Goal: Information Seeking & Learning: Find specific fact

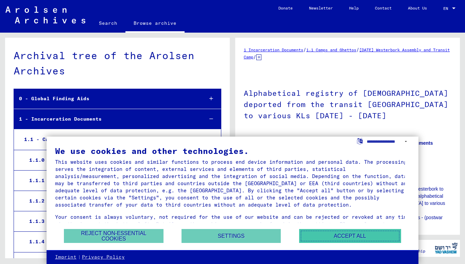
click at [324, 234] on button "Accept all" at bounding box center [350, 236] width 102 height 14
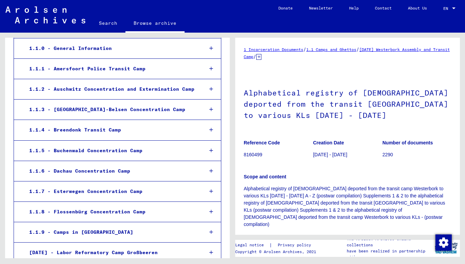
scroll to position [46, 0]
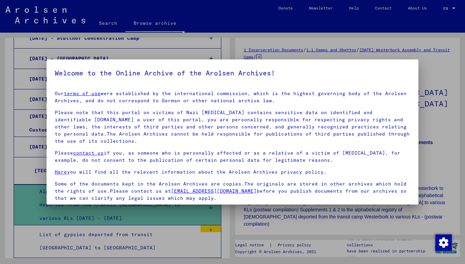
scroll to position [51, 0]
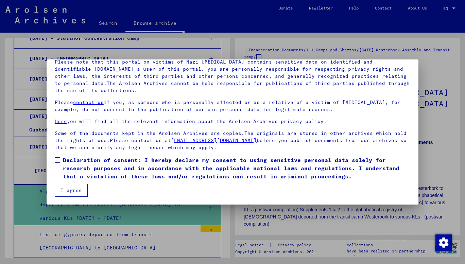
click at [74, 188] on button "I agree" at bounding box center [71, 190] width 33 height 13
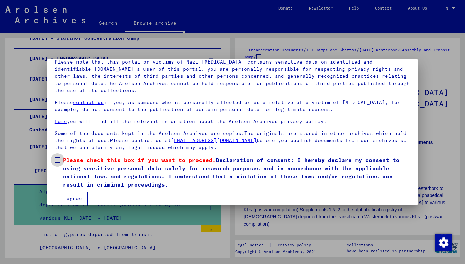
click at [57, 162] on label "Please check this box if you want to proceed. Declaration of consent: I hereby …" at bounding box center [232, 172] width 355 height 33
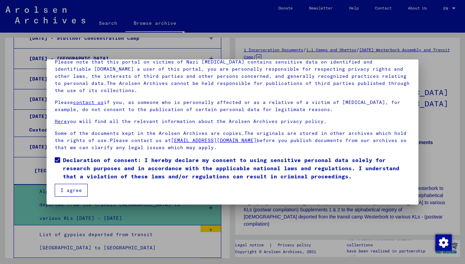
click at [70, 194] on button "I agree" at bounding box center [71, 190] width 33 height 13
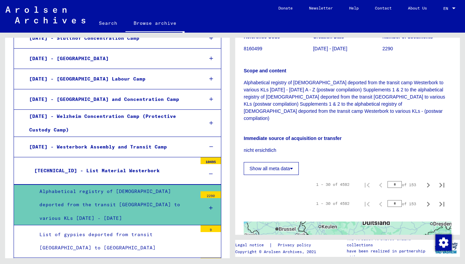
scroll to position [97, 0]
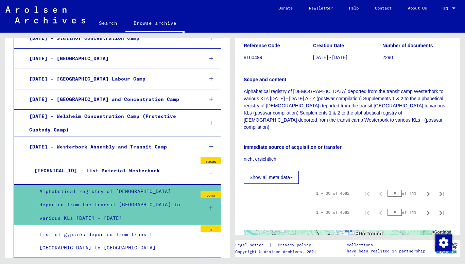
click at [290, 173] on button "Show all meta data" at bounding box center [271, 177] width 55 height 13
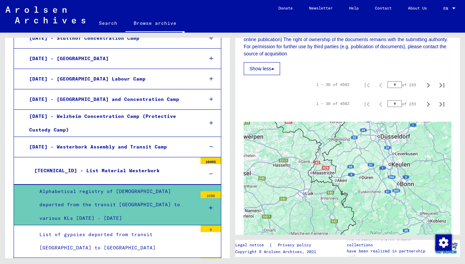
scroll to position [421, 0]
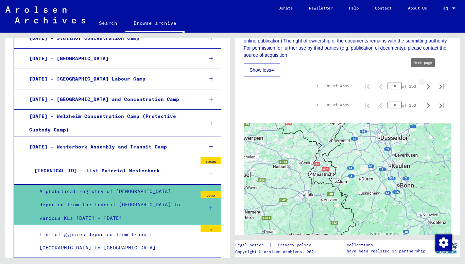
click at [423, 82] on icon "Next page" at bounding box center [428, 87] width 10 height 10
type input "*"
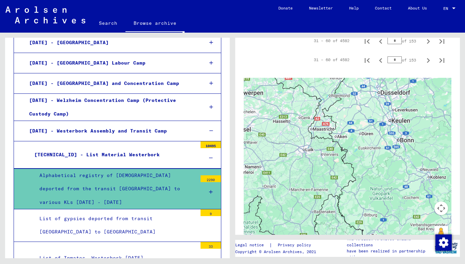
scroll to position [468, 0]
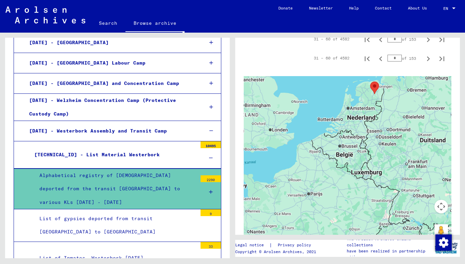
click at [371, 80] on img "Westerbork Assembly and Transit Camp" at bounding box center [374, 88] width 14 height 18
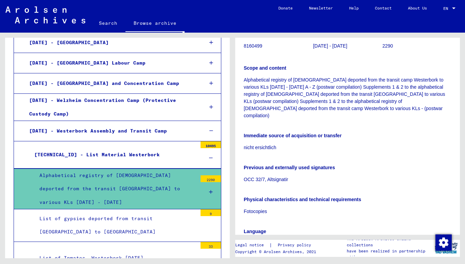
scroll to position [108, 0]
click at [124, 212] on div "List of gypsies deported from transit [GEOGRAPHIC_DATA] to [GEOGRAPHIC_DATA]" at bounding box center [115, 225] width 163 height 26
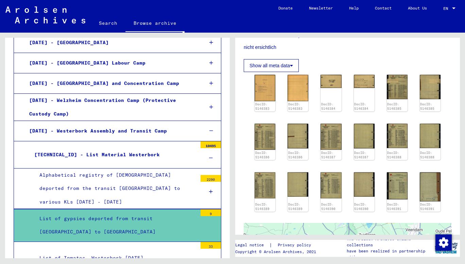
scroll to position [163, 0]
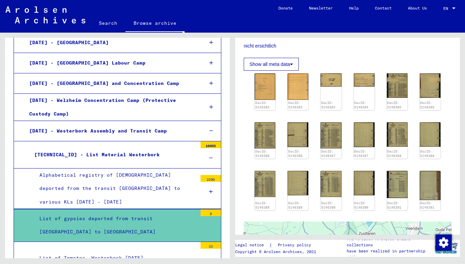
click at [111, 169] on div "Alphabetical registry of [DEMOGRAPHIC_DATA] deported from the transit [GEOGRAPH…" at bounding box center [115, 189] width 163 height 40
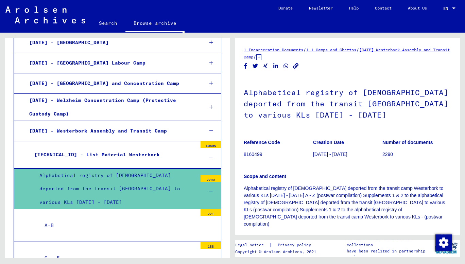
click at [128, 148] on div "[TECHNICAL_ID] - List Material Westerbork" at bounding box center [113, 154] width 168 height 13
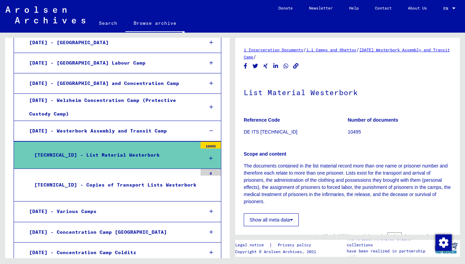
click at [154, 178] on div "[TECHNICAL_ID] - Copies of Transport Lists Westerbork" at bounding box center [113, 184] width 168 height 13
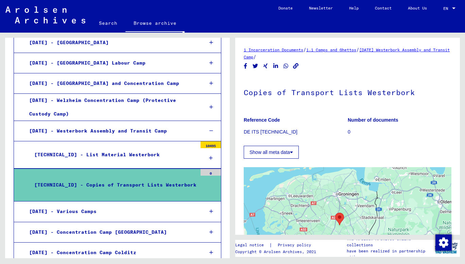
click at [200, 148] on div at bounding box center [210, 158] width 20 height 20
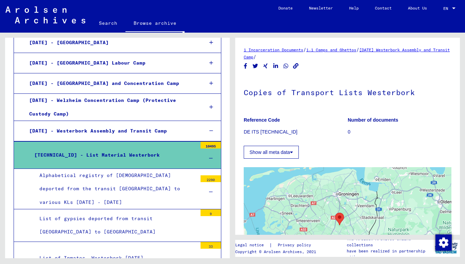
click at [173, 169] on div "Alphabetical registry of [DEMOGRAPHIC_DATA] deported from the transit [GEOGRAPH…" at bounding box center [115, 189] width 163 height 40
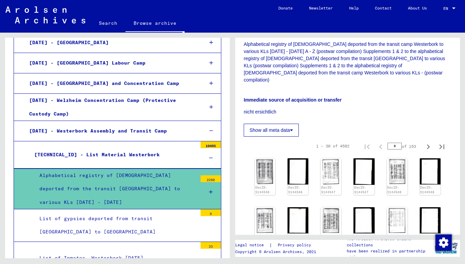
scroll to position [156, 0]
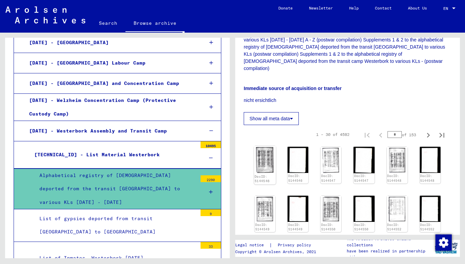
click at [265, 159] on img at bounding box center [265, 160] width 22 height 28
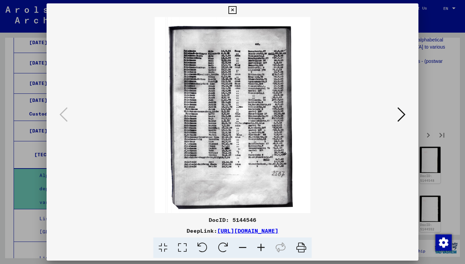
click at [406, 108] on button at bounding box center [401, 114] width 12 height 19
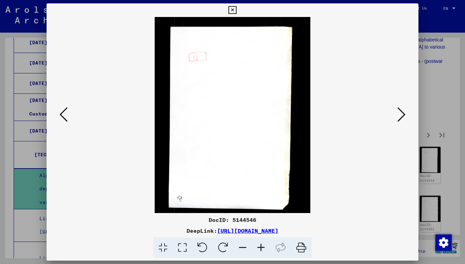
click at [401, 118] on icon at bounding box center [401, 114] width 8 height 16
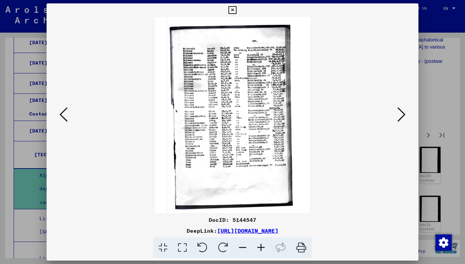
click at [405, 113] on icon at bounding box center [401, 114] width 8 height 16
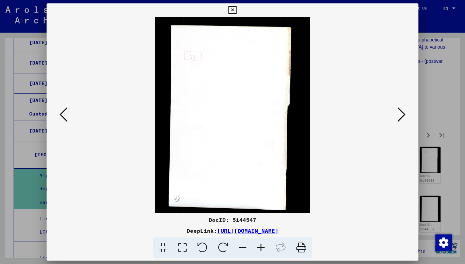
click at [405, 113] on icon at bounding box center [401, 114] width 8 height 16
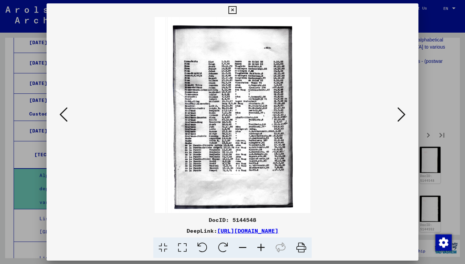
click at [406, 111] on button at bounding box center [401, 114] width 12 height 19
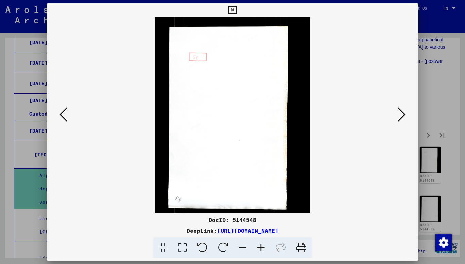
click at [406, 111] on button at bounding box center [401, 114] width 12 height 19
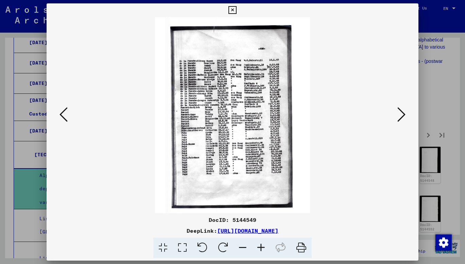
click at [406, 111] on button at bounding box center [401, 114] width 12 height 19
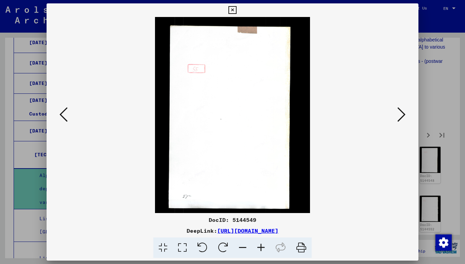
click at [402, 112] on icon at bounding box center [401, 114] width 8 height 16
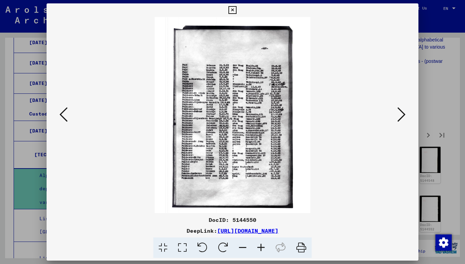
click at [402, 112] on icon at bounding box center [401, 114] width 8 height 16
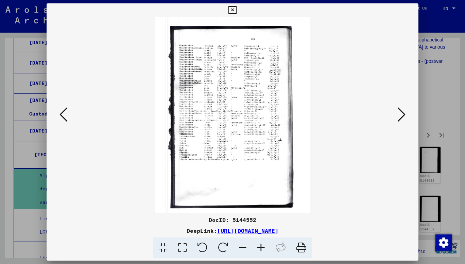
click at [402, 112] on icon at bounding box center [401, 114] width 8 height 16
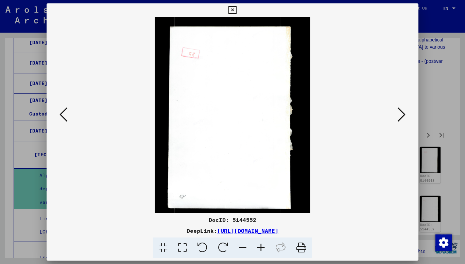
click at [402, 112] on icon at bounding box center [401, 114] width 8 height 16
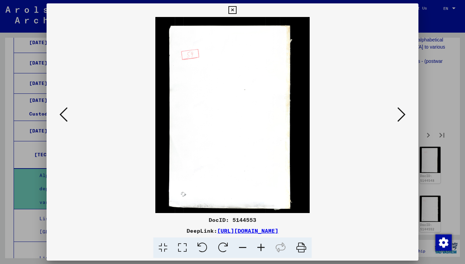
click at [402, 112] on icon at bounding box center [401, 114] width 8 height 16
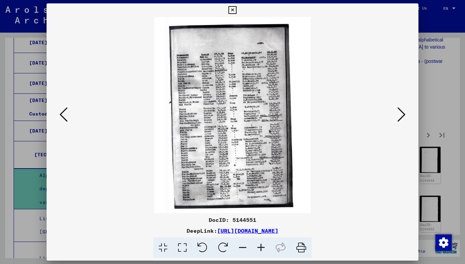
click at [402, 112] on icon at bounding box center [401, 114] width 8 height 16
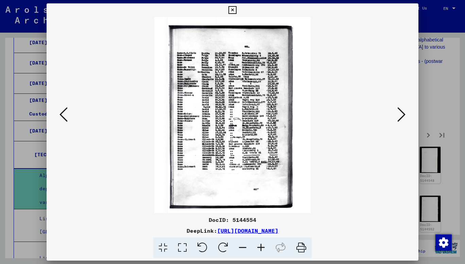
click at [402, 112] on icon at bounding box center [401, 114] width 8 height 16
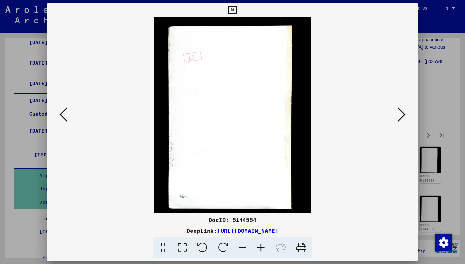
click at [402, 112] on icon at bounding box center [401, 114] width 8 height 16
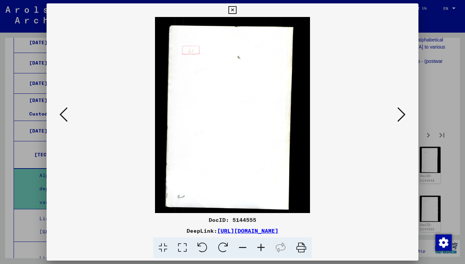
click at [402, 112] on icon at bounding box center [401, 114] width 8 height 16
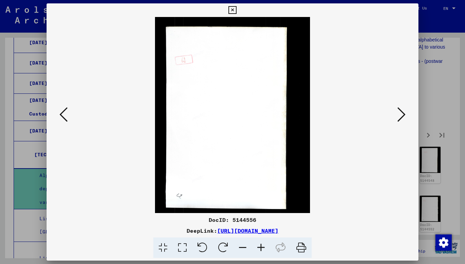
click at [402, 112] on icon at bounding box center [401, 114] width 8 height 16
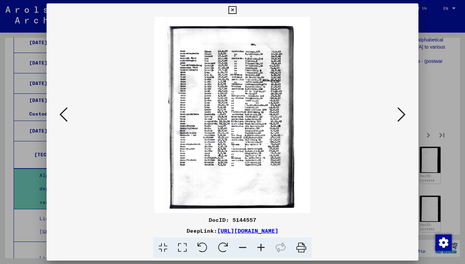
click at [402, 112] on icon at bounding box center [401, 114] width 8 height 16
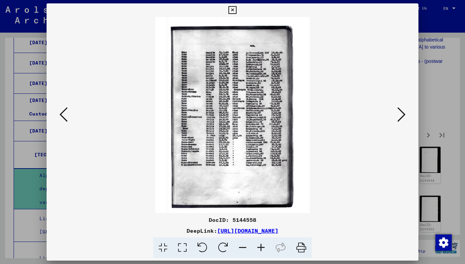
click at [402, 112] on icon at bounding box center [401, 114] width 8 height 16
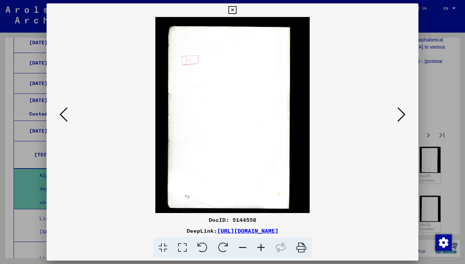
click at [402, 112] on icon at bounding box center [401, 114] width 8 height 16
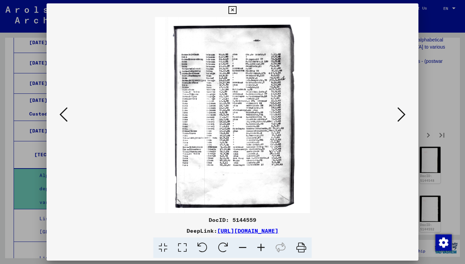
click at [402, 112] on icon at bounding box center [401, 114] width 8 height 16
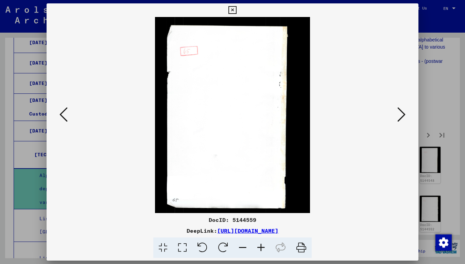
click at [402, 112] on icon at bounding box center [401, 114] width 8 height 16
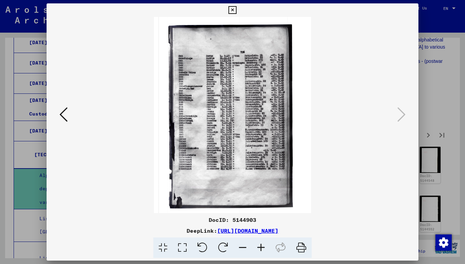
click at [234, 8] on icon at bounding box center [232, 10] width 8 height 8
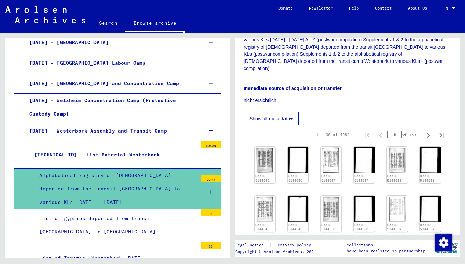
click at [394, 131] on input "*" at bounding box center [394, 134] width 14 height 7
type input "**"
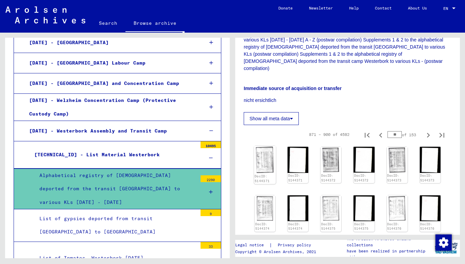
click at [264, 157] on img at bounding box center [265, 159] width 22 height 27
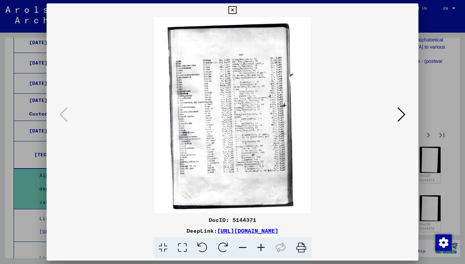
click at [406, 116] on button at bounding box center [401, 114] width 12 height 19
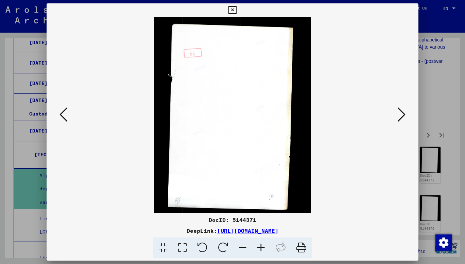
click at [401, 108] on icon at bounding box center [401, 114] width 8 height 16
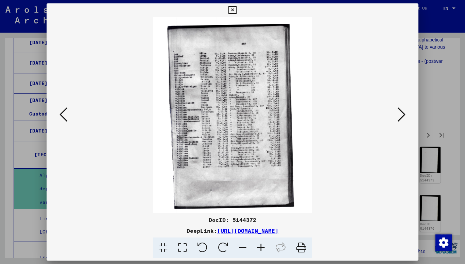
click at [401, 110] on icon at bounding box center [401, 114] width 8 height 16
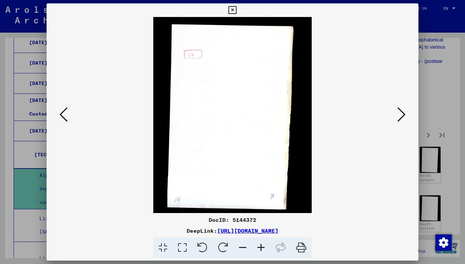
click at [399, 112] on icon at bounding box center [401, 114] width 8 height 16
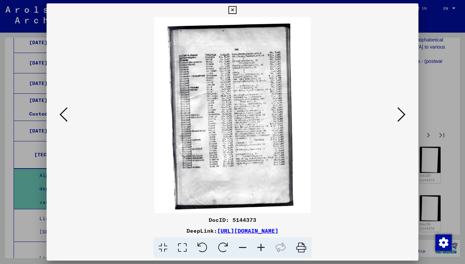
click at [399, 116] on icon at bounding box center [401, 114] width 8 height 16
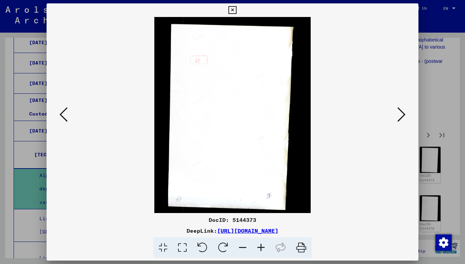
click at [444, 39] on div at bounding box center [232, 132] width 465 height 264
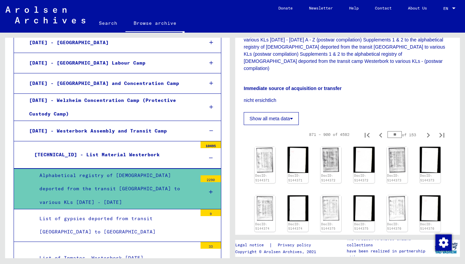
click at [393, 131] on input "**" at bounding box center [394, 134] width 14 height 7
type input "*"
type input "***"
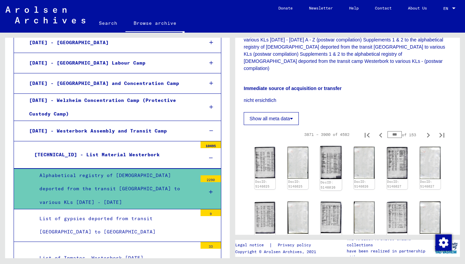
click at [324, 161] on img at bounding box center [331, 163] width 22 height 34
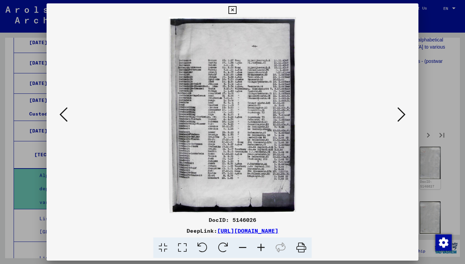
click at [401, 118] on icon at bounding box center [401, 114] width 8 height 16
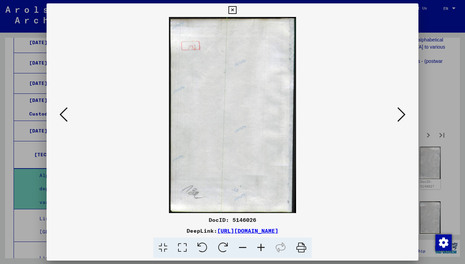
click at [401, 118] on icon at bounding box center [401, 114] width 8 height 16
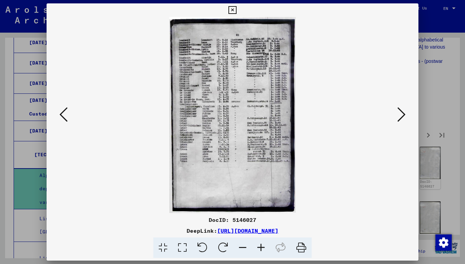
click at [444, 78] on div at bounding box center [232, 132] width 465 height 264
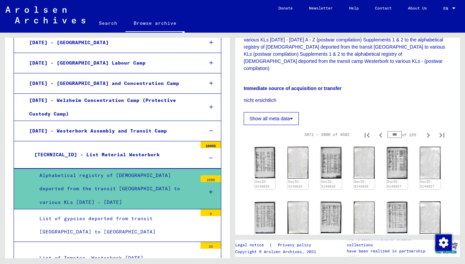
click at [393, 131] on input "***" at bounding box center [394, 134] width 14 height 7
type input "*"
type input "***"
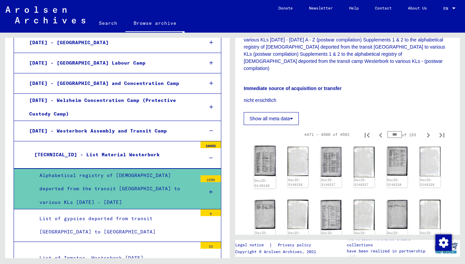
click at [263, 158] on img at bounding box center [265, 161] width 22 height 30
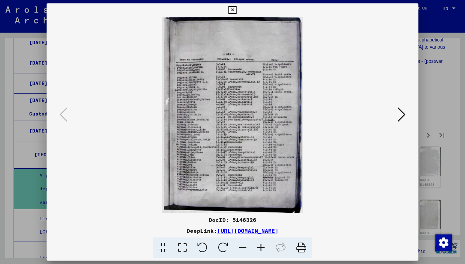
click at [431, 98] on div at bounding box center [232, 132] width 465 height 264
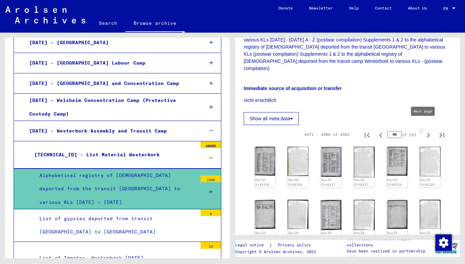
click at [427, 133] on icon "Next page" at bounding box center [428, 135] width 3 height 5
type input "***"
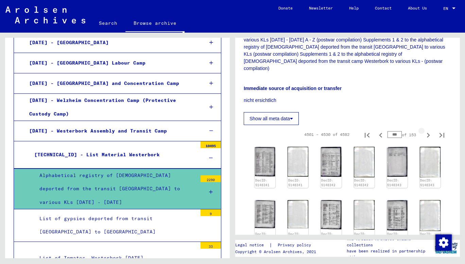
click at [427, 133] on icon "Next page" at bounding box center [428, 135] width 3 height 5
type input "***"
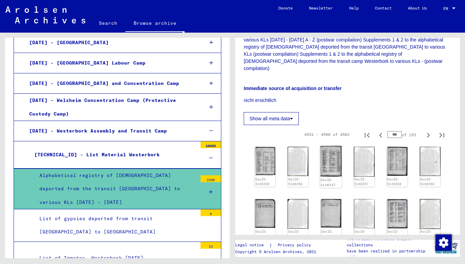
click at [329, 153] on img at bounding box center [331, 161] width 22 height 31
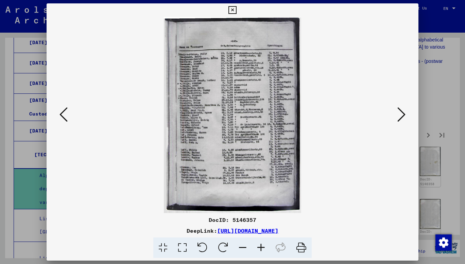
click at [430, 102] on div at bounding box center [232, 132] width 465 height 264
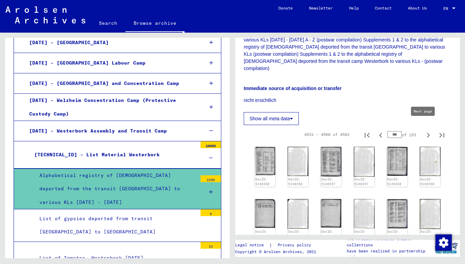
click at [423, 130] on icon "Next page" at bounding box center [428, 135] width 10 height 10
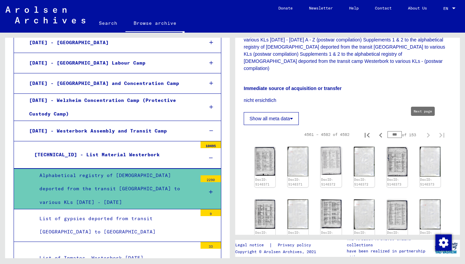
type input "***"
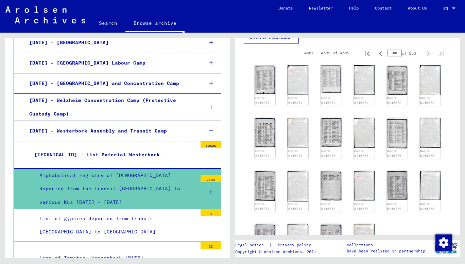
scroll to position [273, 0]
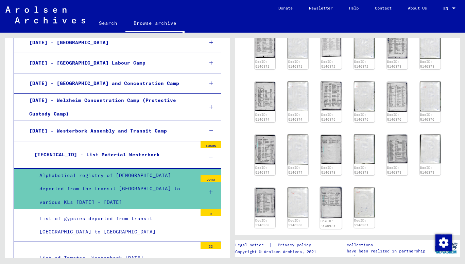
click at [324, 190] on img at bounding box center [331, 203] width 22 height 32
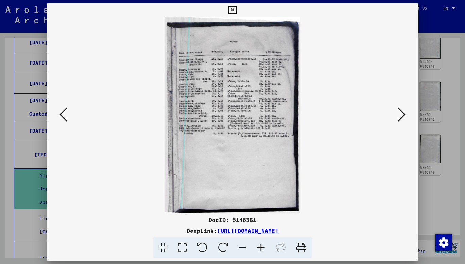
click at [403, 109] on icon at bounding box center [401, 114] width 8 height 16
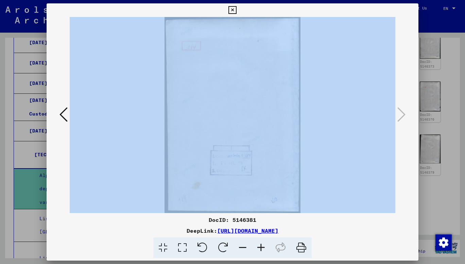
drag, startPoint x: 418, startPoint y: 60, endPoint x: 439, endPoint y: 61, distance: 21.1
click at [439, 61] on div "DocID: 5146381 DeepLink: [URL][DOMAIN_NAME]" at bounding box center [232, 132] width 465 height 264
click at [439, 61] on div at bounding box center [232, 132] width 465 height 264
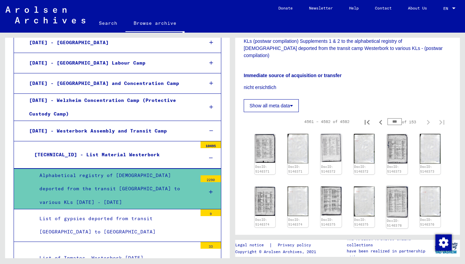
scroll to position [203, 0]
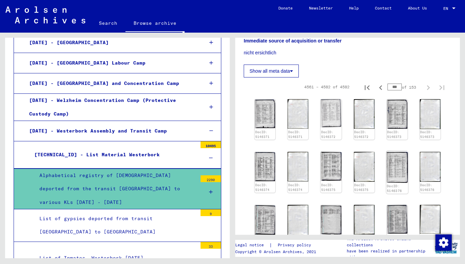
click at [389, 158] on img at bounding box center [397, 167] width 22 height 32
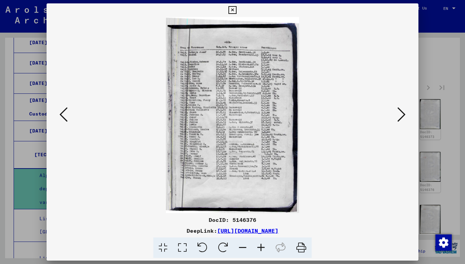
click at [427, 68] on div at bounding box center [232, 132] width 465 height 264
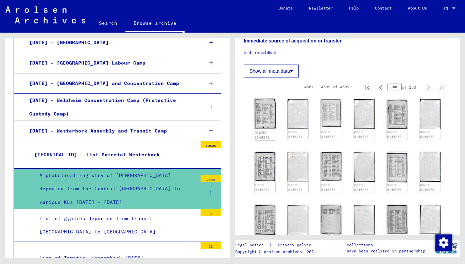
click at [258, 114] on img at bounding box center [265, 113] width 22 height 31
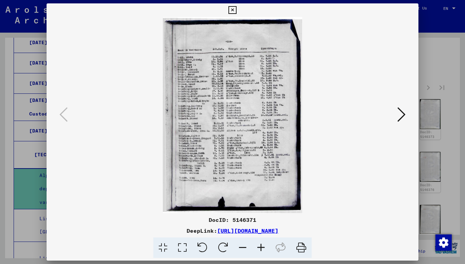
click at [457, 62] on div at bounding box center [232, 132] width 465 height 264
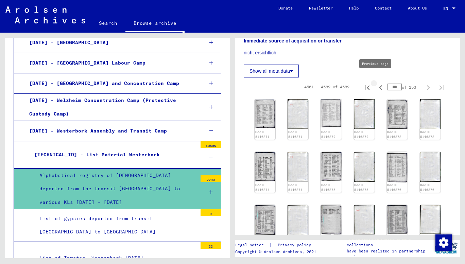
click at [377, 83] on icon "Previous page" at bounding box center [381, 88] width 10 height 10
type input "***"
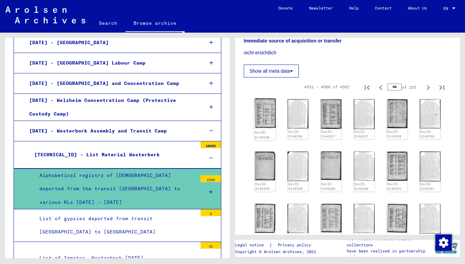
click at [261, 112] on img at bounding box center [265, 113] width 22 height 30
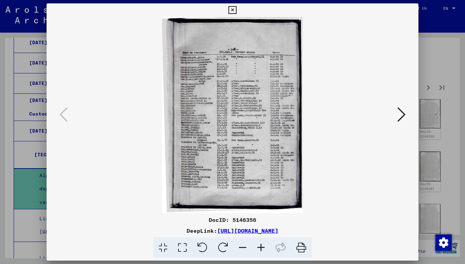
click at [403, 113] on icon at bounding box center [401, 114] width 8 height 16
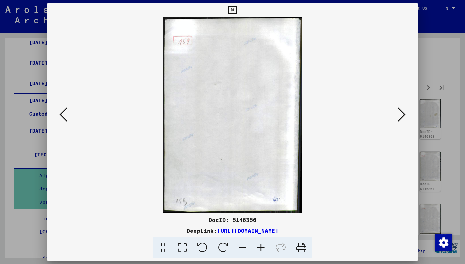
click at [403, 113] on icon at bounding box center [401, 114] width 8 height 16
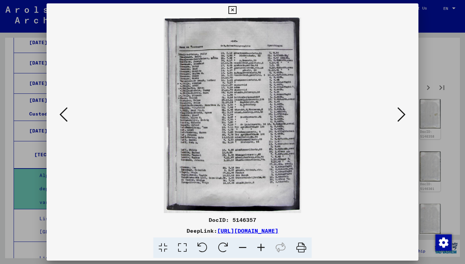
click at [403, 113] on icon at bounding box center [401, 114] width 8 height 16
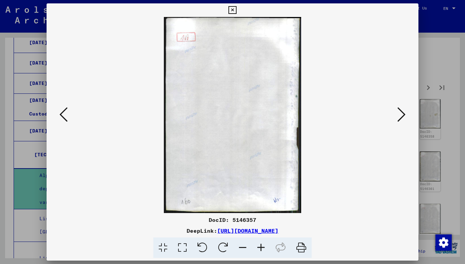
click at [403, 113] on icon at bounding box center [401, 114] width 8 height 16
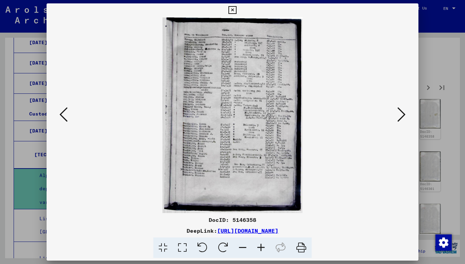
click at [403, 113] on icon at bounding box center [401, 114] width 8 height 16
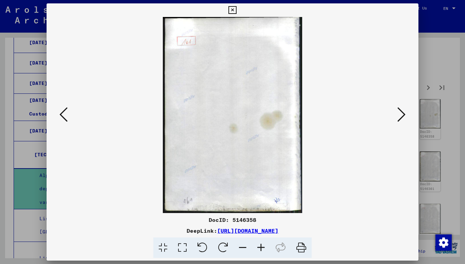
click at [403, 113] on icon at bounding box center [401, 114] width 8 height 16
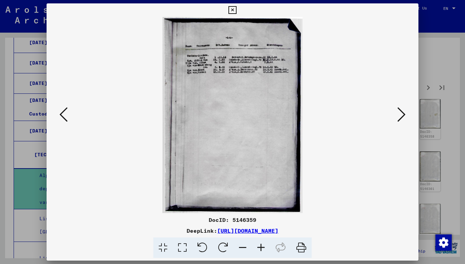
click at [403, 113] on icon at bounding box center [401, 114] width 8 height 16
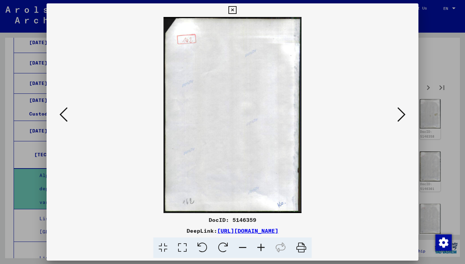
click at [403, 113] on icon at bounding box center [401, 114] width 8 height 16
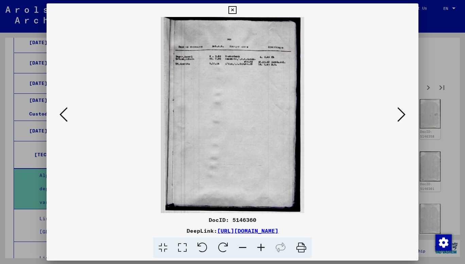
click at [405, 114] on icon at bounding box center [401, 114] width 8 height 16
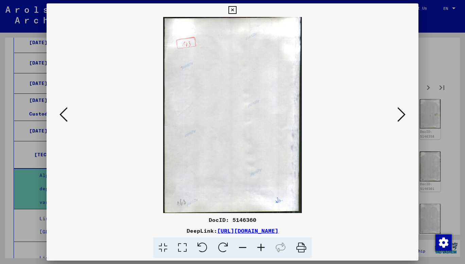
click at [405, 114] on icon at bounding box center [401, 114] width 8 height 16
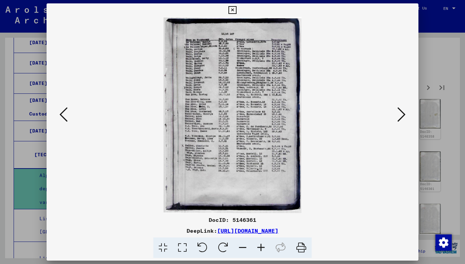
click at [399, 116] on icon at bounding box center [401, 114] width 8 height 16
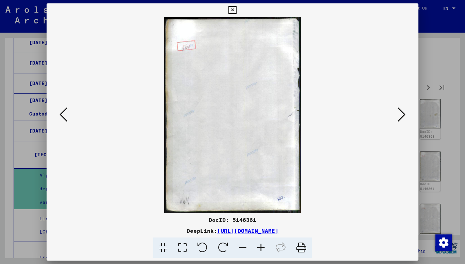
click at [401, 116] on icon at bounding box center [401, 114] width 8 height 16
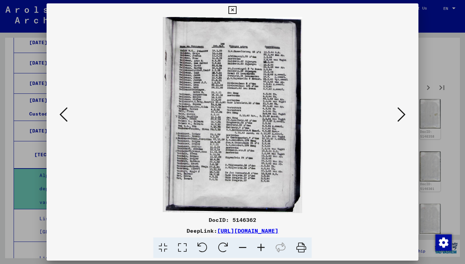
click at [404, 115] on icon at bounding box center [401, 114] width 8 height 16
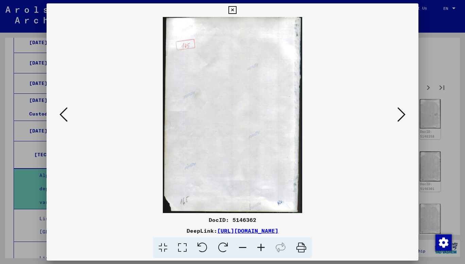
click at [404, 115] on icon at bounding box center [401, 114] width 8 height 16
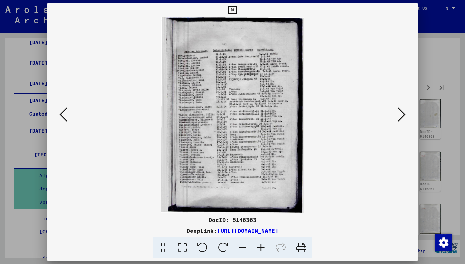
click at [440, 73] on div at bounding box center [232, 132] width 465 height 264
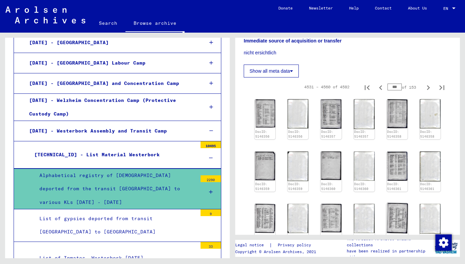
click at [395, 207] on img at bounding box center [397, 218] width 22 height 31
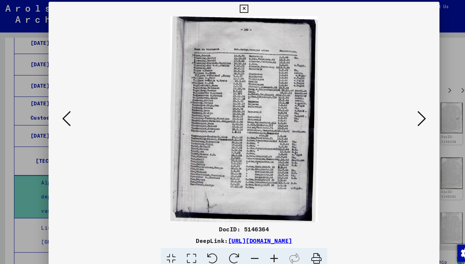
click at [61, 119] on icon at bounding box center [63, 114] width 8 height 16
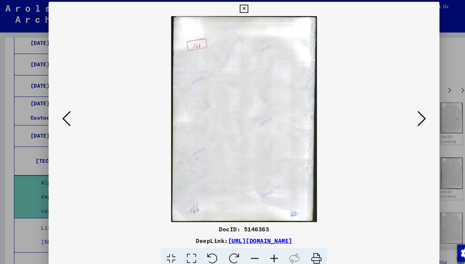
click at [61, 119] on icon at bounding box center [63, 114] width 8 height 16
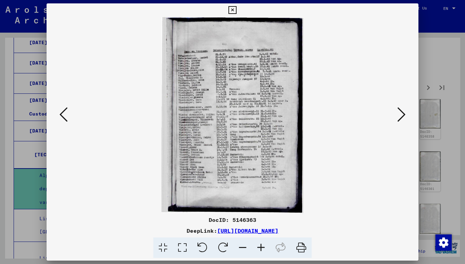
click at [422, 65] on div at bounding box center [232, 132] width 465 height 264
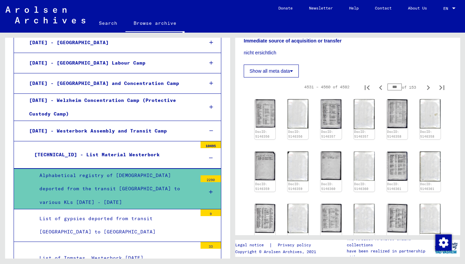
click at [132, 251] on div "List of Inmates, Westerbork [DATE]" at bounding box center [115, 257] width 163 height 13
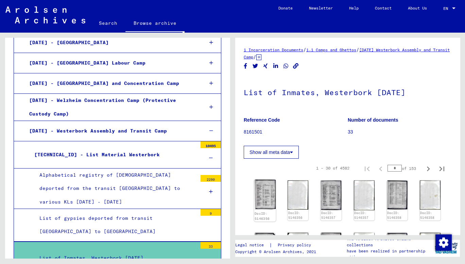
click at [262, 192] on img at bounding box center [265, 194] width 22 height 30
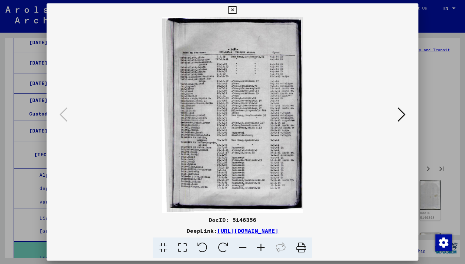
click at [401, 109] on icon at bounding box center [401, 114] width 8 height 16
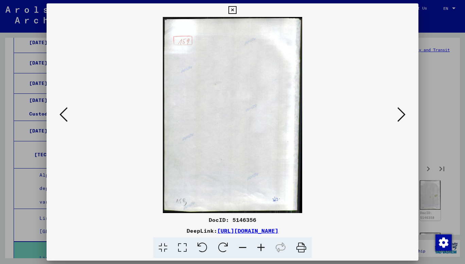
click at [401, 109] on icon at bounding box center [401, 114] width 8 height 16
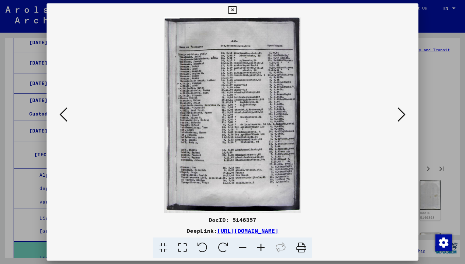
click at [401, 108] on icon at bounding box center [401, 114] width 8 height 16
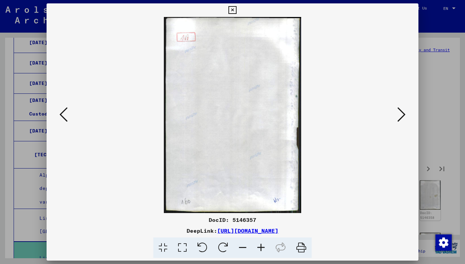
click at [401, 108] on icon at bounding box center [401, 114] width 8 height 16
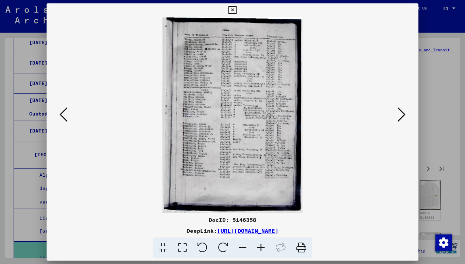
click at [401, 108] on icon at bounding box center [401, 114] width 8 height 16
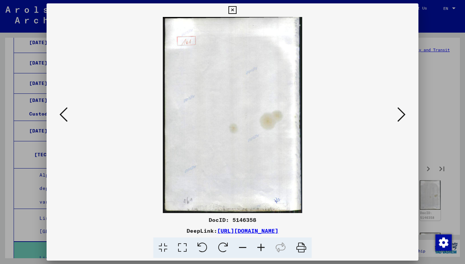
click at [401, 108] on icon at bounding box center [401, 114] width 8 height 16
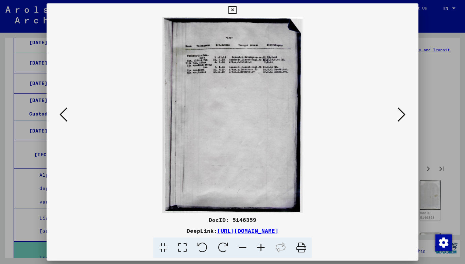
click at [400, 108] on icon at bounding box center [401, 114] width 8 height 16
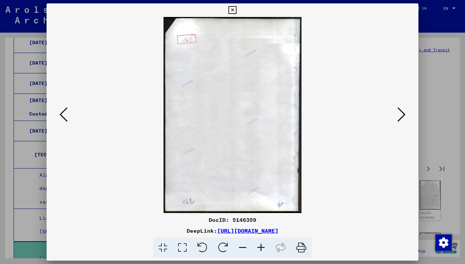
click at [400, 108] on icon at bounding box center [401, 114] width 8 height 16
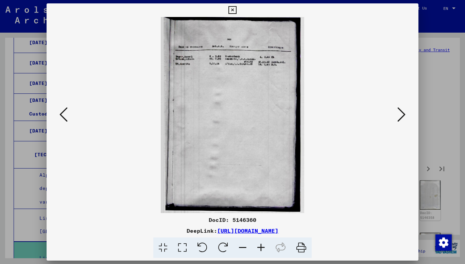
click at [400, 108] on icon at bounding box center [401, 114] width 8 height 16
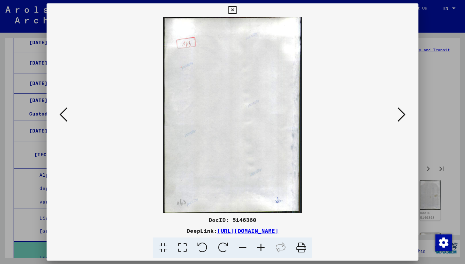
click at [400, 108] on icon at bounding box center [401, 114] width 8 height 16
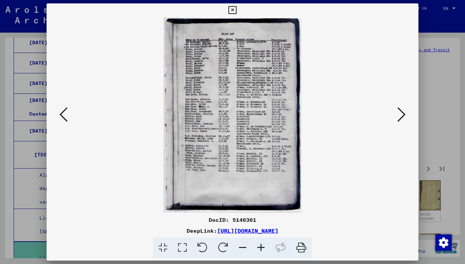
click at [400, 108] on icon at bounding box center [401, 114] width 8 height 16
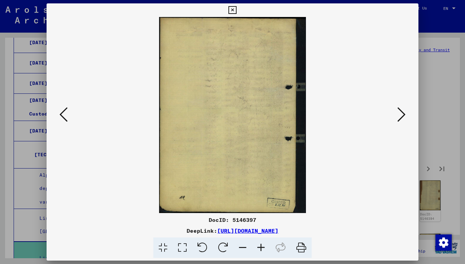
click at [400, 108] on icon at bounding box center [401, 114] width 8 height 16
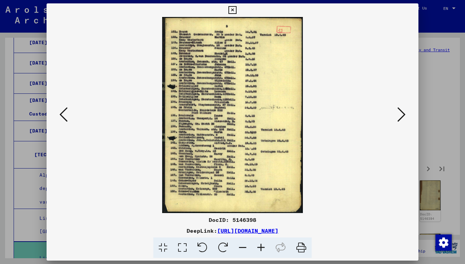
click at [400, 108] on icon at bounding box center [401, 114] width 8 height 16
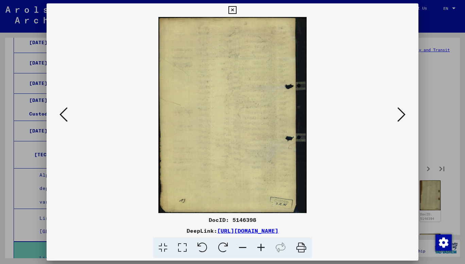
click at [400, 108] on icon at bounding box center [401, 114] width 8 height 16
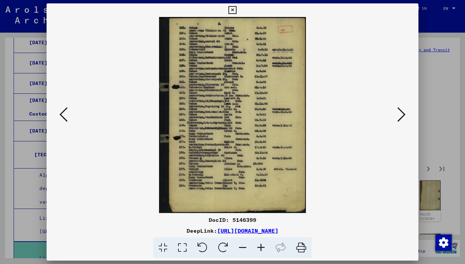
click at [400, 108] on icon at bounding box center [401, 114] width 8 height 16
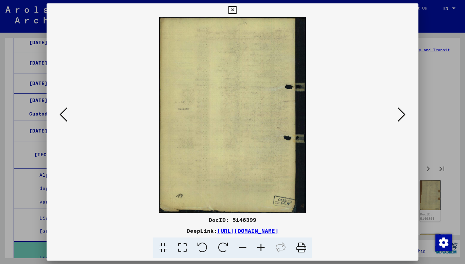
click at [400, 108] on icon at bounding box center [401, 114] width 8 height 16
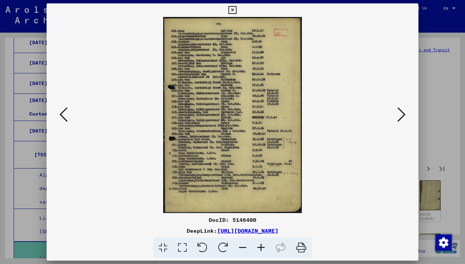
click at [400, 108] on icon at bounding box center [401, 114] width 8 height 16
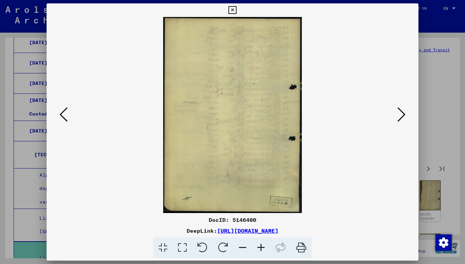
click at [400, 108] on icon at bounding box center [401, 114] width 8 height 16
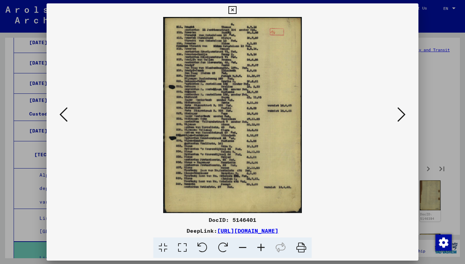
click at [400, 108] on icon at bounding box center [401, 114] width 8 height 16
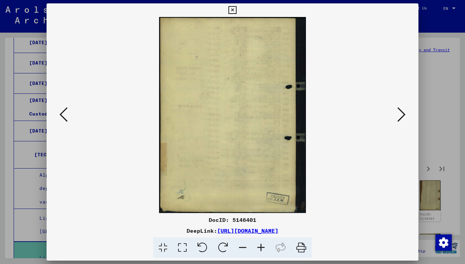
click at [400, 108] on icon at bounding box center [401, 114] width 8 height 16
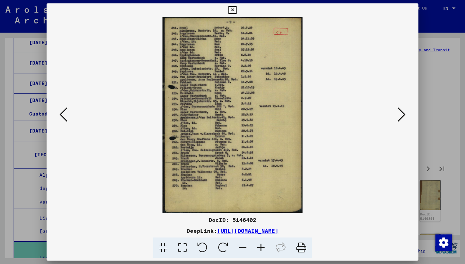
click at [399, 116] on icon at bounding box center [401, 114] width 8 height 16
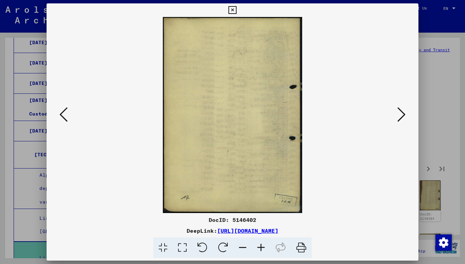
click at [399, 116] on icon at bounding box center [401, 114] width 8 height 16
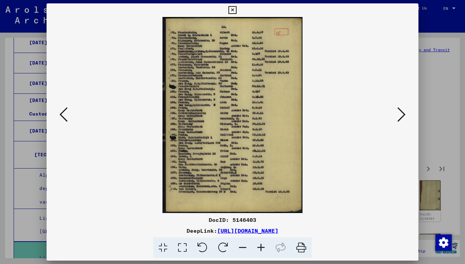
click at [399, 116] on icon at bounding box center [401, 114] width 8 height 16
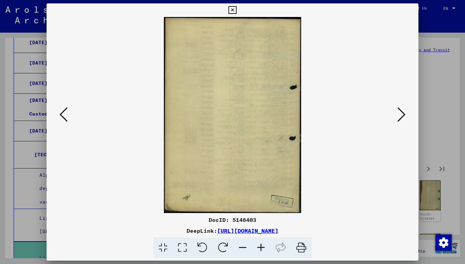
click at [399, 116] on icon at bounding box center [401, 114] width 8 height 16
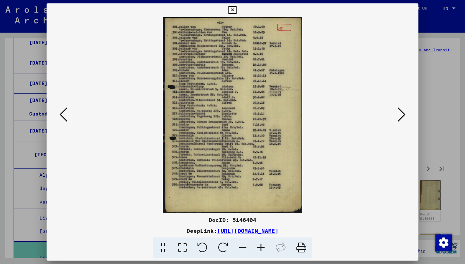
click at [399, 116] on icon at bounding box center [401, 114] width 8 height 16
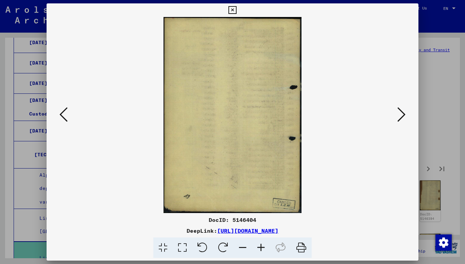
click at [399, 116] on icon at bounding box center [401, 114] width 8 height 16
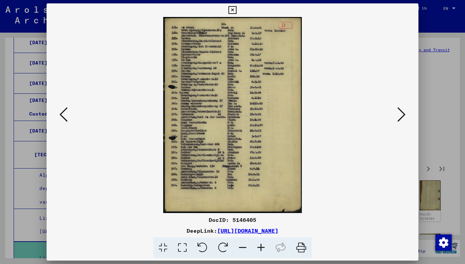
click at [399, 116] on icon at bounding box center [401, 114] width 8 height 16
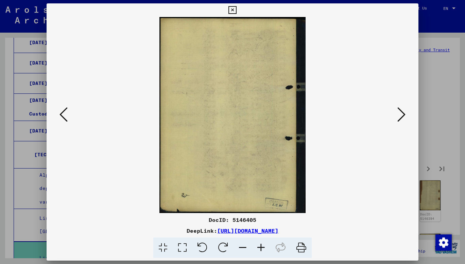
click at [399, 116] on icon at bounding box center [401, 114] width 8 height 16
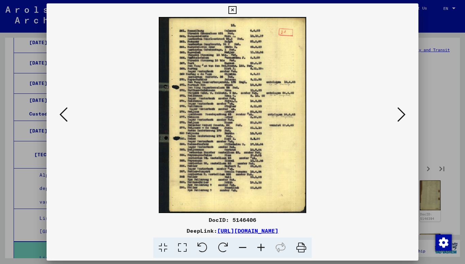
click at [399, 116] on icon at bounding box center [401, 114] width 8 height 16
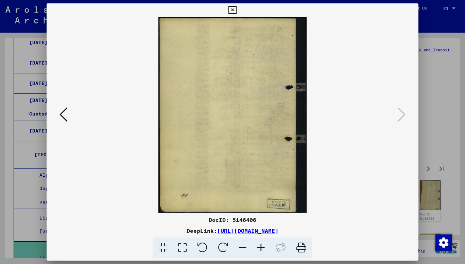
click at [447, 101] on div at bounding box center [232, 132] width 465 height 264
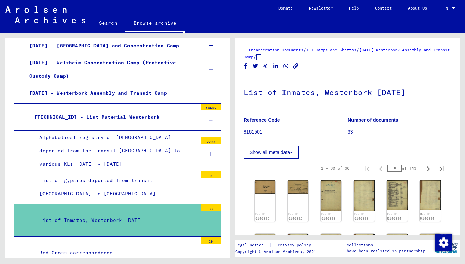
scroll to position [1113, 0]
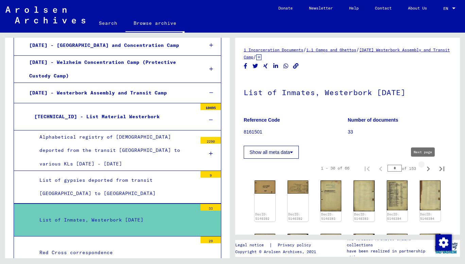
click at [427, 166] on icon "Next page" at bounding box center [428, 168] width 3 height 5
type input "*"
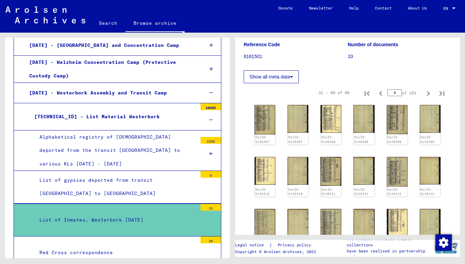
scroll to position [76, 0]
click at [331, 126] on img at bounding box center [331, 118] width 22 height 29
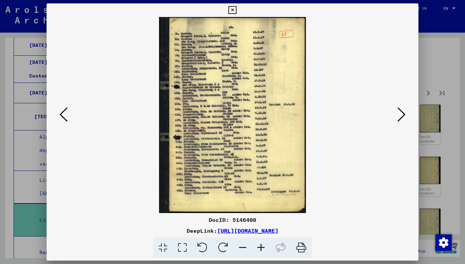
click at [395, 114] on img at bounding box center [232, 115] width 325 height 196
click at [397, 110] on icon at bounding box center [401, 114] width 8 height 16
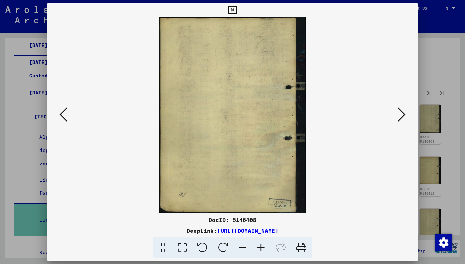
click at [397, 110] on icon at bounding box center [401, 114] width 8 height 16
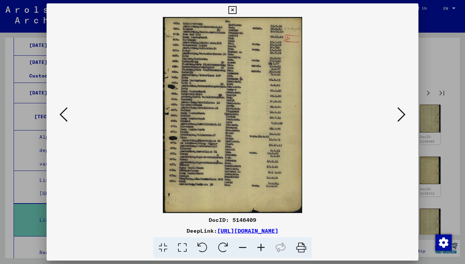
click at [397, 110] on icon at bounding box center [401, 114] width 8 height 16
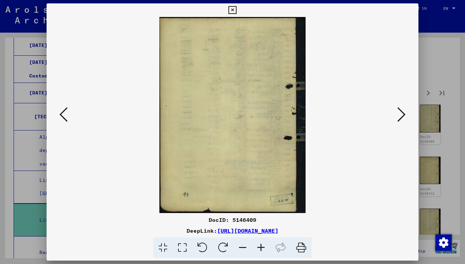
click at [397, 110] on icon at bounding box center [401, 114] width 8 height 16
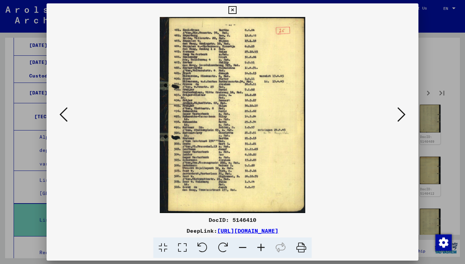
click at [397, 110] on icon at bounding box center [401, 114] width 8 height 16
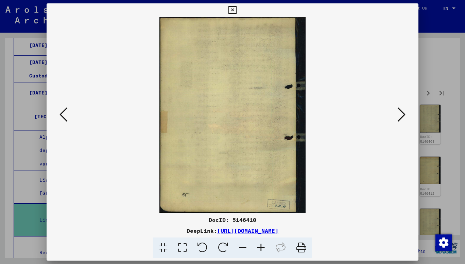
click at [397, 110] on icon at bounding box center [401, 114] width 8 height 16
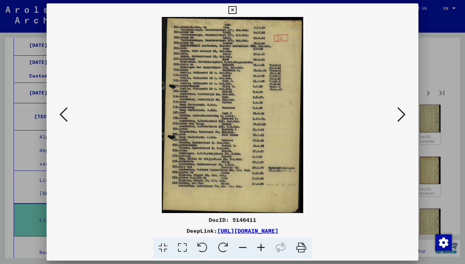
click at [397, 110] on icon at bounding box center [401, 114] width 8 height 16
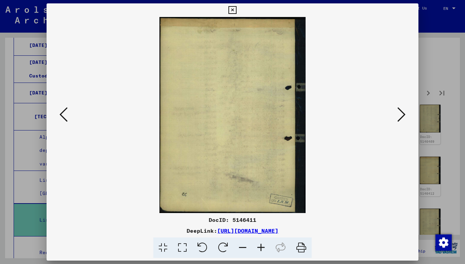
click at [397, 110] on icon at bounding box center [401, 114] width 8 height 16
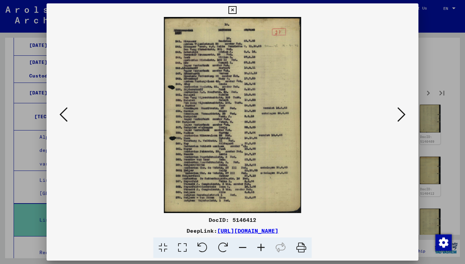
click at [397, 110] on icon at bounding box center [401, 114] width 8 height 16
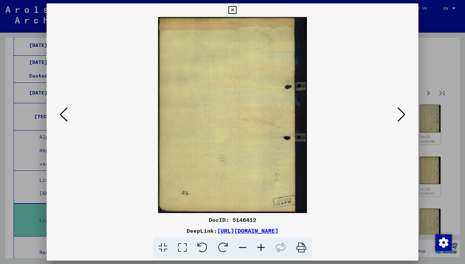
click at [397, 110] on icon at bounding box center [401, 114] width 8 height 16
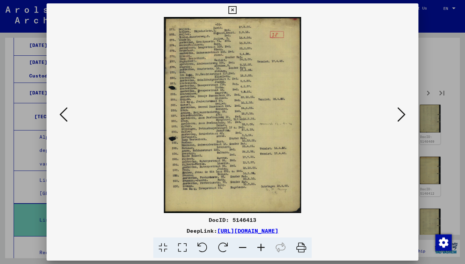
click at [397, 110] on icon at bounding box center [401, 114] width 8 height 16
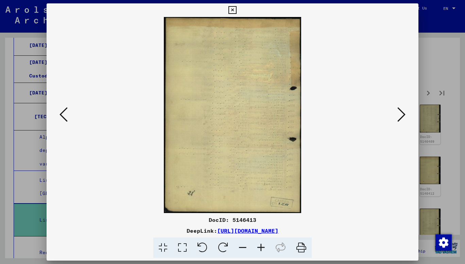
click at [397, 110] on icon at bounding box center [401, 114] width 8 height 16
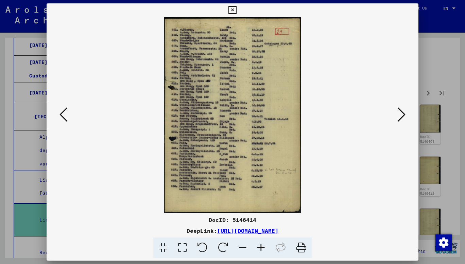
click at [397, 110] on icon at bounding box center [401, 114] width 8 height 16
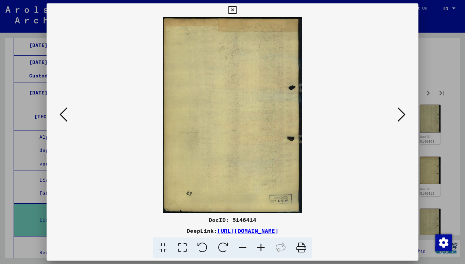
click at [397, 110] on icon at bounding box center [401, 114] width 8 height 16
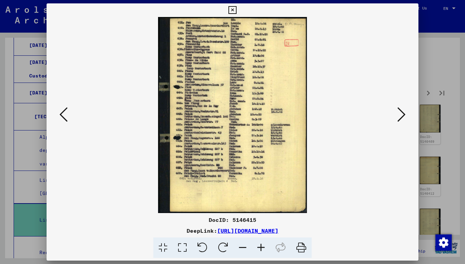
click at [397, 110] on icon at bounding box center [401, 114] width 8 height 16
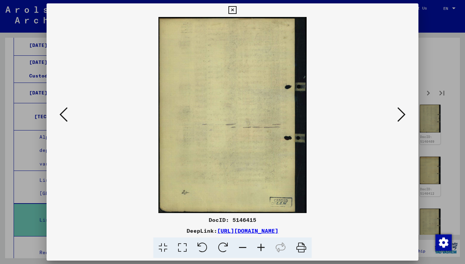
click at [397, 110] on icon at bounding box center [401, 114] width 8 height 16
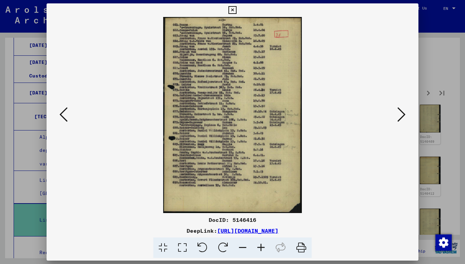
click at [447, 79] on div at bounding box center [232, 132] width 465 height 264
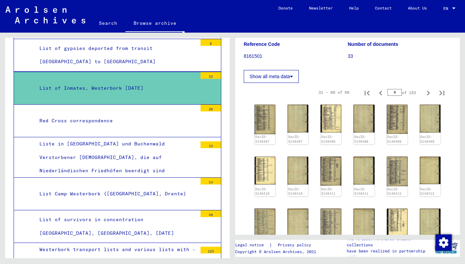
scroll to position [1252, 0]
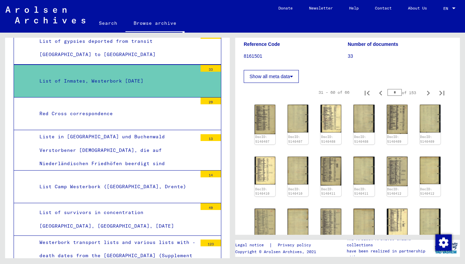
click at [163, 236] on div "Westerbork transport lists and various lists with - death dates from the [GEOGR…" at bounding box center [115, 256] width 163 height 40
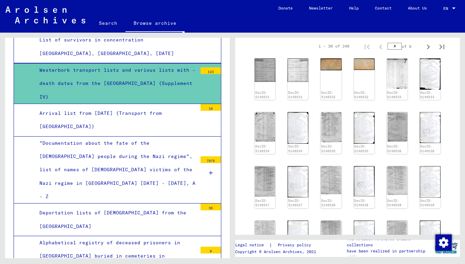
scroll to position [1423, 0]
click at [258, 80] on img at bounding box center [265, 69] width 22 height 24
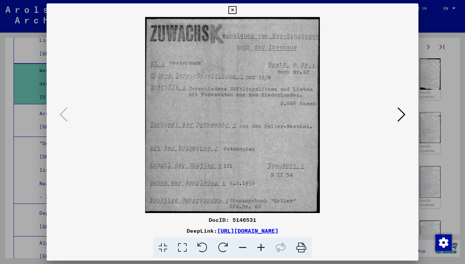
click at [404, 114] on icon at bounding box center [401, 114] width 8 height 16
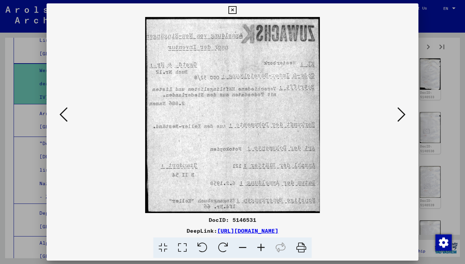
click at [404, 114] on icon at bounding box center [401, 114] width 8 height 16
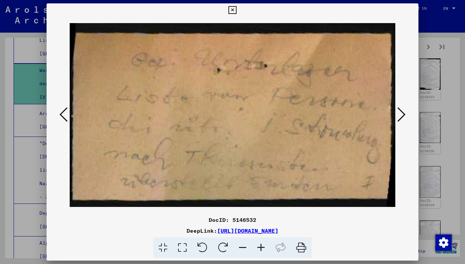
click at [404, 114] on icon at bounding box center [401, 114] width 8 height 16
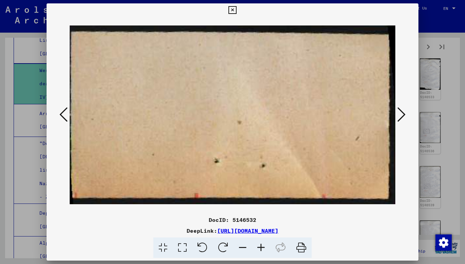
click at [404, 114] on icon at bounding box center [401, 114] width 8 height 16
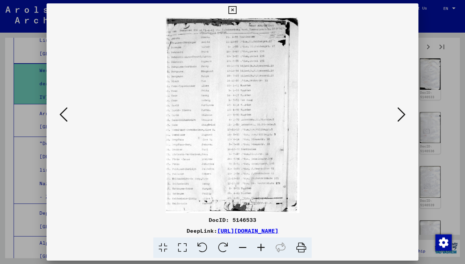
click at [404, 114] on icon at bounding box center [401, 114] width 8 height 16
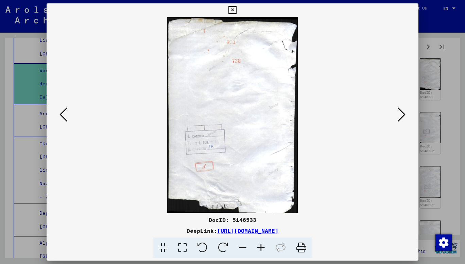
click at [404, 114] on icon at bounding box center [401, 114] width 8 height 16
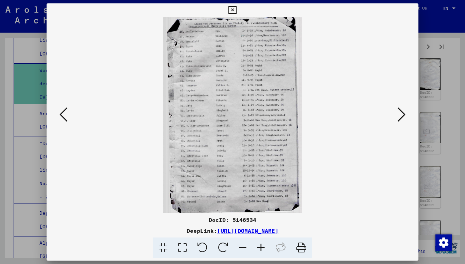
click at [404, 114] on icon at bounding box center [401, 114] width 8 height 16
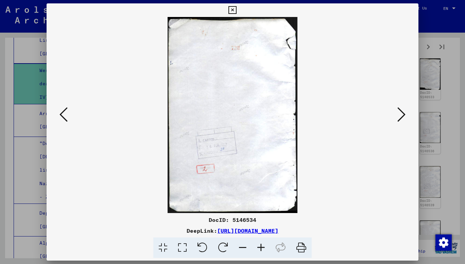
click at [404, 114] on icon at bounding box center [401, 114] width 8 height 16
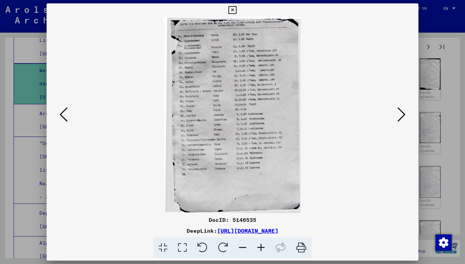
click at [400, 118] on icon at bounding box center [401, 114] width 8 height 16
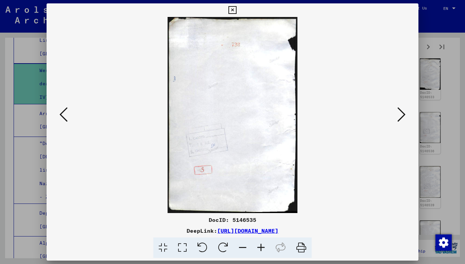
click at [400, 118] on icon at bounding box center [401, 114] width 8 height 16
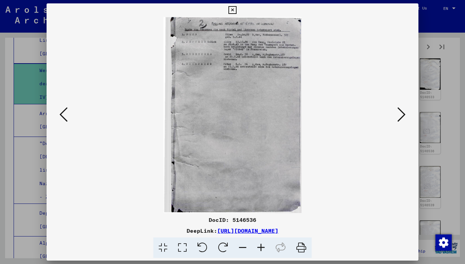
click at [404, 121] on icon at bounding box center [401, 114] width 8 height 16
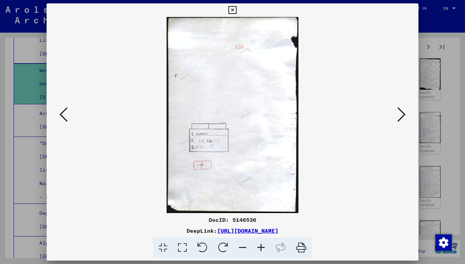
click at [404, 121] on icon at bounding box center [401, 114] width 8 height 16
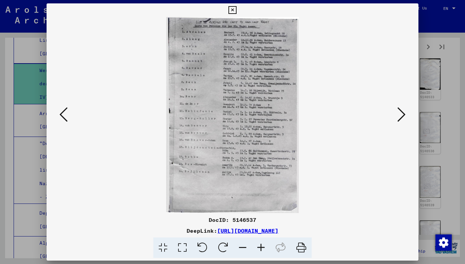
click at [401, 106] on button at bounding box center [401, 114] width 12 height 19
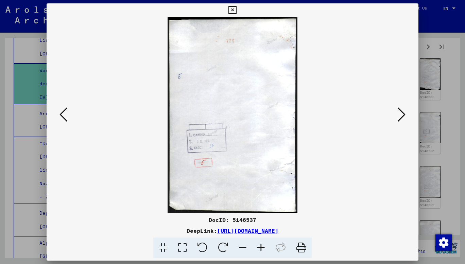
click at [401, 106] on button at bounding box center [401, 114] width 12 height 19
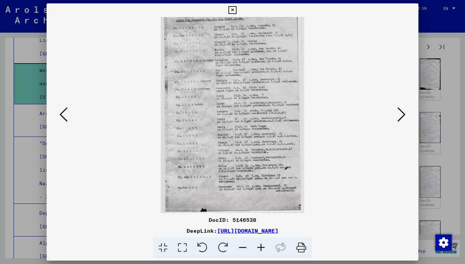
click at [402, 118] on icon at bounding box center [401, 114] width 8 height 16
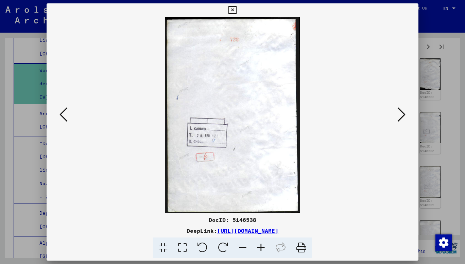
click at [402, 118] on icon at bounding box center [401, 114] width 8 height 16
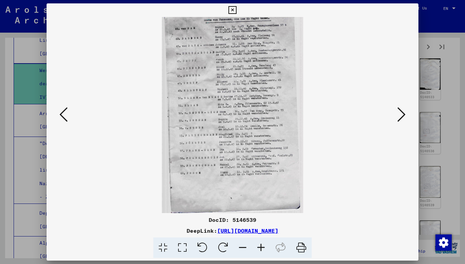
click at [402, 118] on icon at bounding box center [401, 114] width 8 height 16
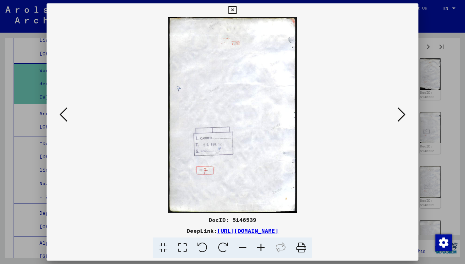
click at [402, 118] on icon at bounding box center [401, 114] width 8 height 16
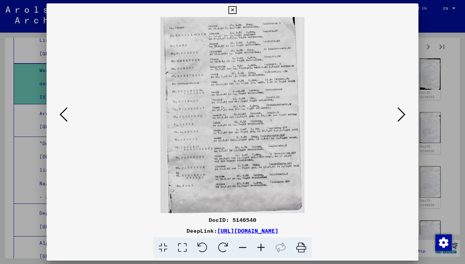
click at [402, 118] on icon at bounding box center [401, 114] width 8 height 16
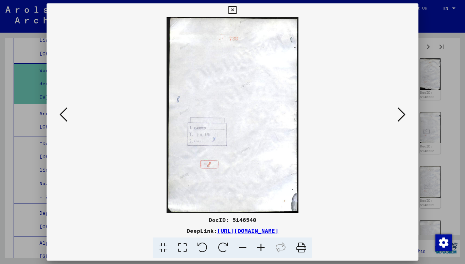
click at [402, 118] on icon at bounding box center [401, 114] width 8 height 16
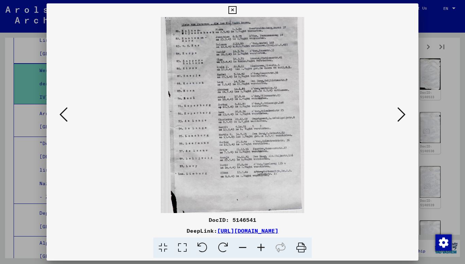
click at [402, 118] on icon at bounding box center [401, 114] width 8 height 16
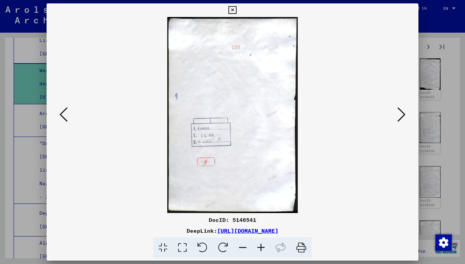
click at [402, 118] on icon at bounding box center [401, 114] width 8 height 16
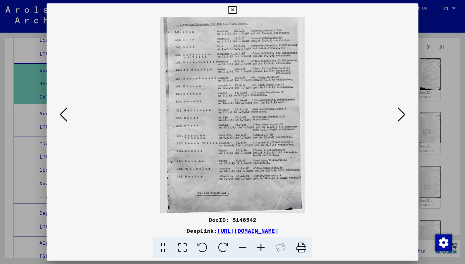
click at [402, 118] on icon at bounding box center [401, 114] width 8 height 16
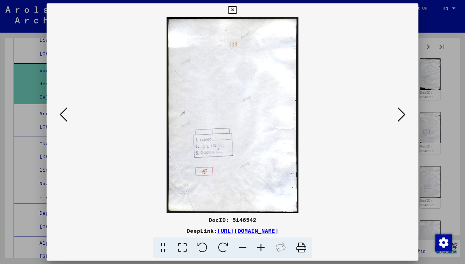
click at [402, 118] on icon at bounding box center [401, 114] width 8 height 16
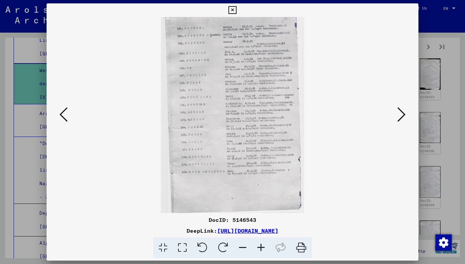
click at [402, 118] on icon at bounding box center [401, 114] width 8 height 16
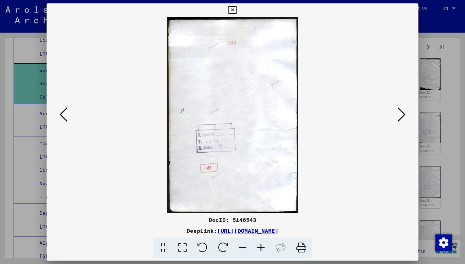
click at [402, 118] on icon at bounding box center [401, 114] width 8 height 16
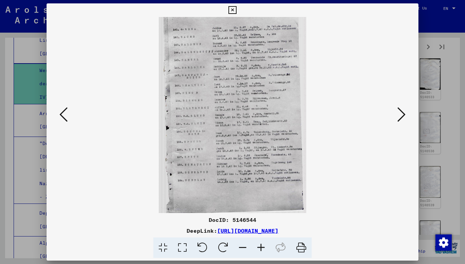
click at [402, 118] on icon at bounding box center [401, 114] width 8 height 16
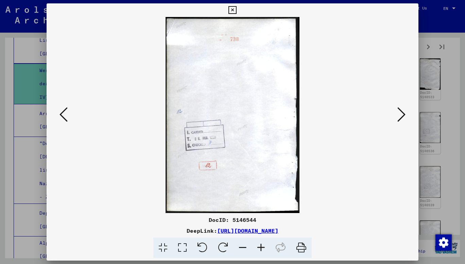
click at [402, 118] on icon at bounding box center [401, 114] width 8 height 16
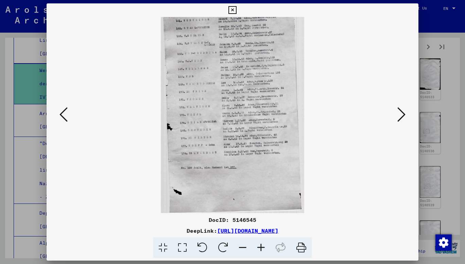
click at [396, 120] on button at bounding box center [401, 114] width 12 height 19
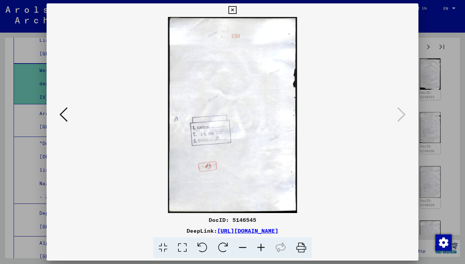
click at [448, 98] on div at bounding box center [232, 132] width 465 height 264
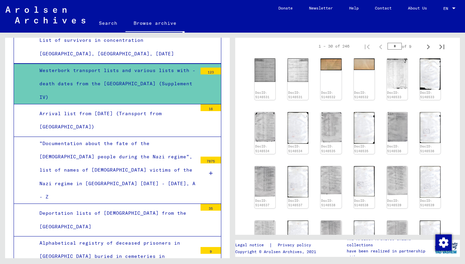
scroll to position [200, 0]
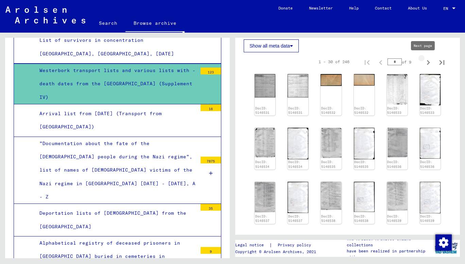
click at [427, 61] on icon "Next page" at bounding box center [428, 63] width 10 height 10
type input "*"
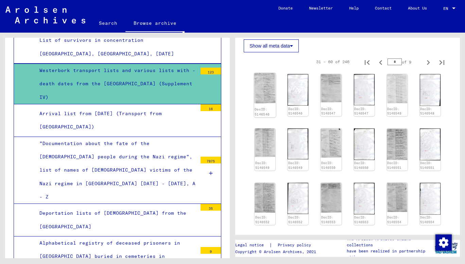
click at [261, 85] on img at bounding box center [265, 88] width 22 height 30
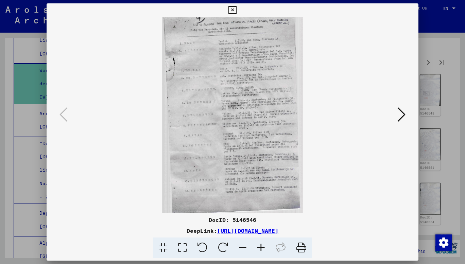
click at [406, 117] on button at bounding box center [401, 114] width 12 height 19
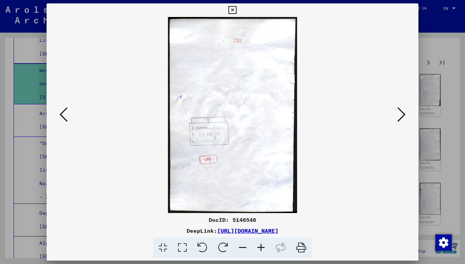
click at [406, 117] on button at bounding box center [401, 114] width 12 height 19
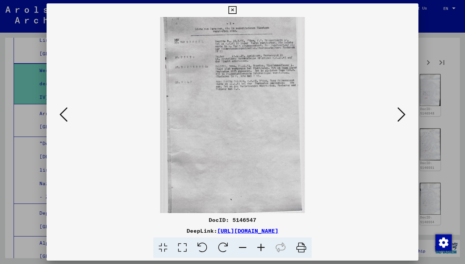
click at [406, 117] on button at bounding box center [401, 114] width 12 height 19
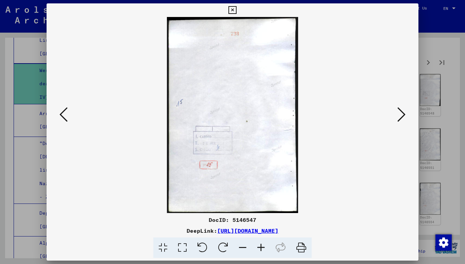
click at [406, 117] on button at bounding box center [401, 114] width 12 height 19
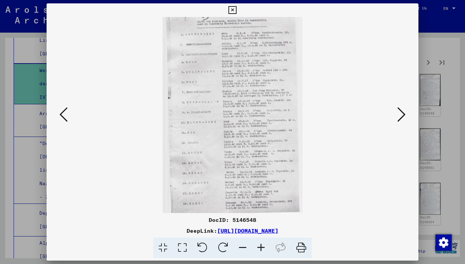
click at [406, 117] on button at bounding box center [401, 114] width 12 height 19
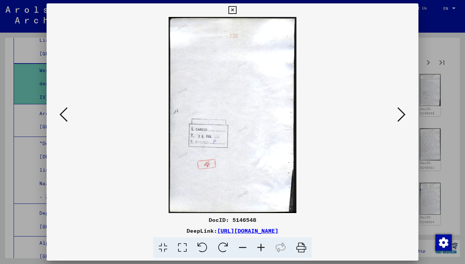
click at [406, 117] on button at bounding box center [401, 114] width 12 height 19
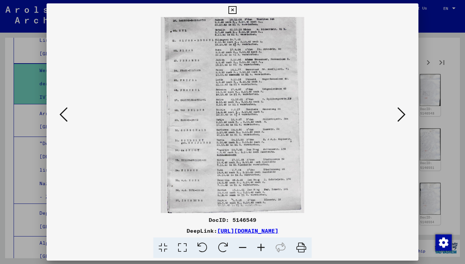
click at [447, 139] on div at bounding box center [232, 132] width 465 height 264
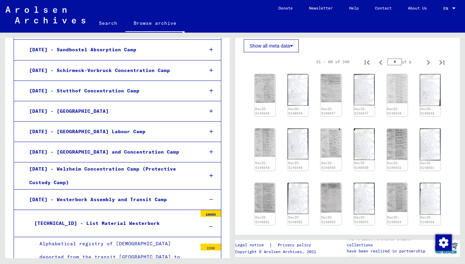
scroll to position [1041, 0]
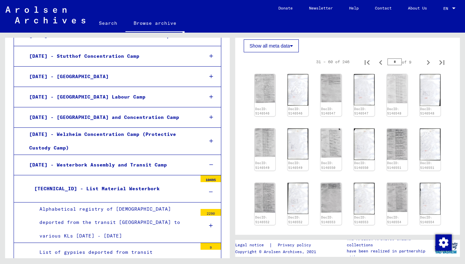
click at [155, 202] on div "Alphabetical registry of [DEMOGRAPHIC_DATA] deported from the transit [GEOGRAPH…" at bounding box center [115, 222] width 163 height 40
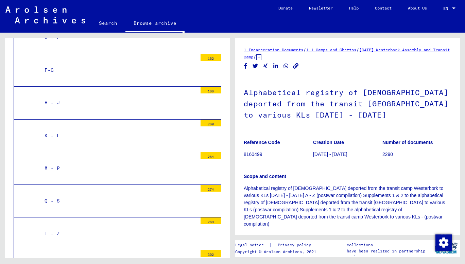
scroll to position [1292, 0]
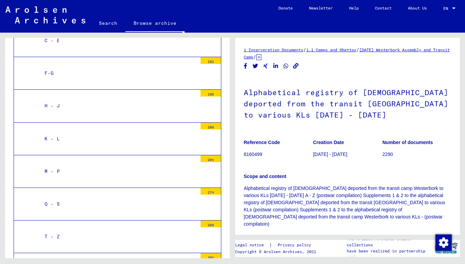
click at [86, 230] on div "T - Z" at bounding box center [118, 236] width 158 height 13
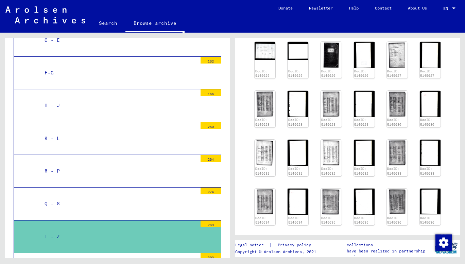
scroll to position [258, 0]
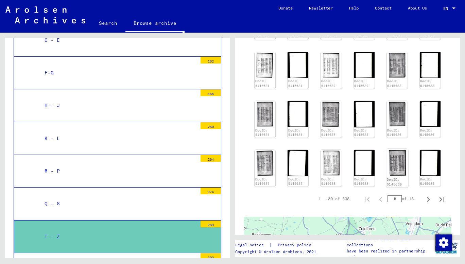
click at [389, 158] on img at bounding box center [397, 163] width 22 height 28
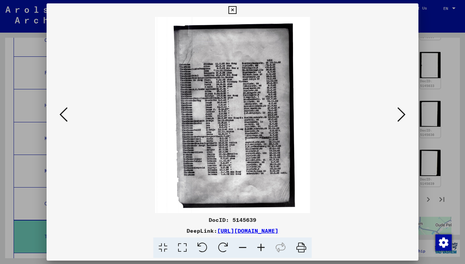
click at [442, 61] on div at bounding box center [232, 132] width 465 height 264
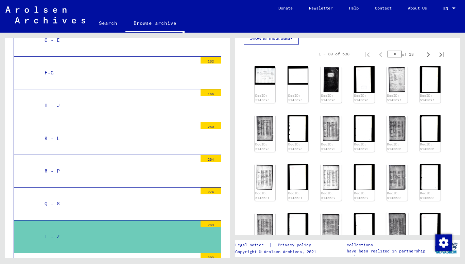
scroll to position [139, 0]
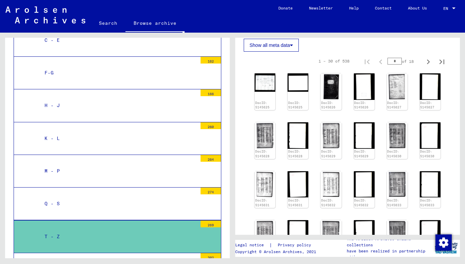
click at [394, 61] on input "*" at bounding box center [394, 61] width 14 height 7
type input "*"
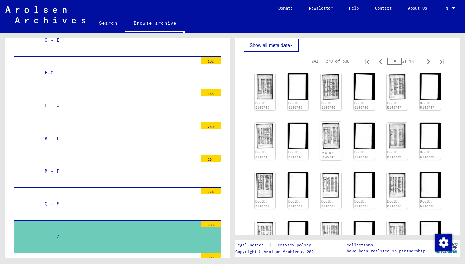
click at [327, 137] on img at bounding box center [331, 136] width 22 height 28
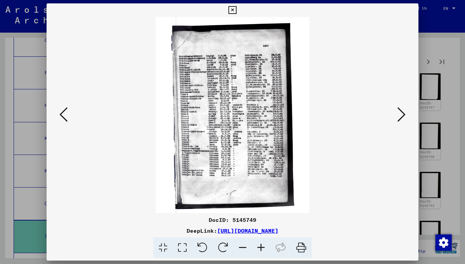
click at [397, 112] on button at bounding box center [401, 114] width 12 height 19
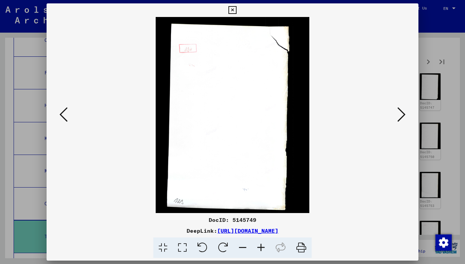
click at [397, 112] on button at bounding box center [401, 114] width 12 height 19
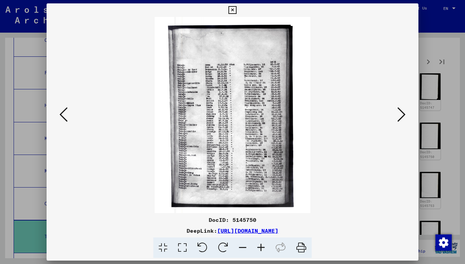
click at [397, 112] on button at bounding box center [401, 114] width 12 height 19
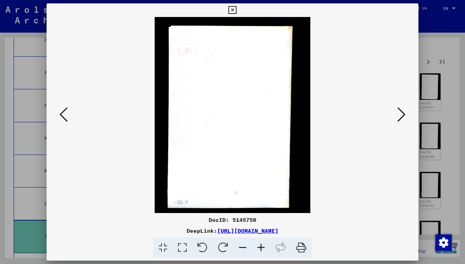
click at [397, 112] on button at bounding box center [401, 114] width 12 height 19
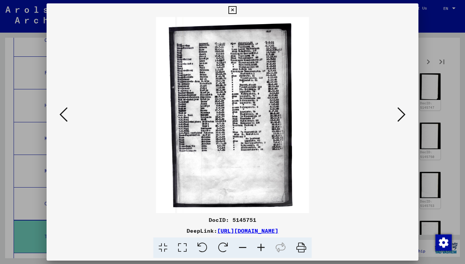
click at [397, 112] on button at bounding box center [401, 114] width 12 height 19
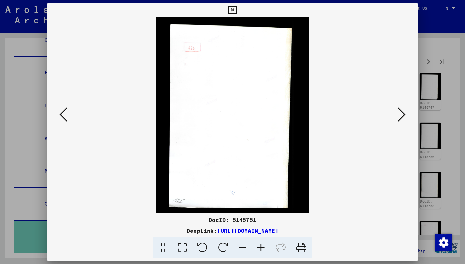
click at [397, 112] on button at bounding box center [401, 114] width 12 height 19
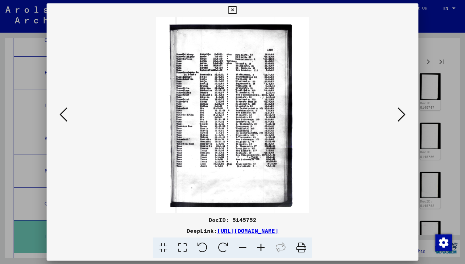
click at [397, 112] on button at bounding box center [401, 114] width 12 height 19
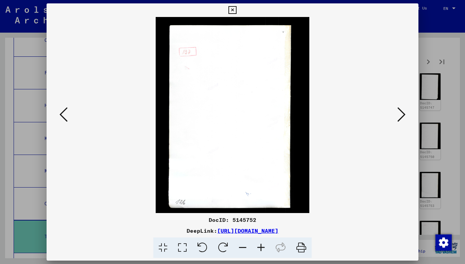
click at [397, 112] on button at bounding box center [401, 114] width 12 height 19
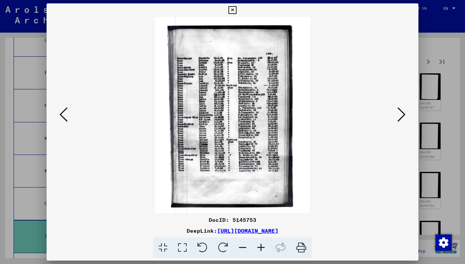
click at [70, 111] on img at bounding box center [232, 115] width 325 height 196
click at [62, 112] on icon at bounding box center [63, 114] width 8 height 16
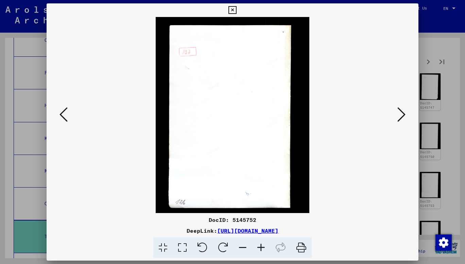
click at [62, 112] on icon at bounding box center [63, 114] width 8 height 16
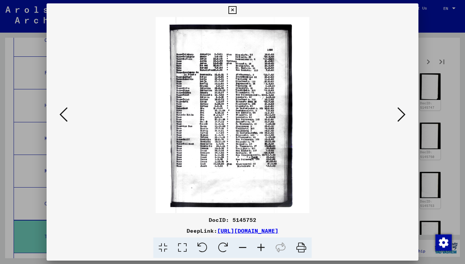
click at [60, 113] on icon at bounding box center [63, 114] width 8 height 16
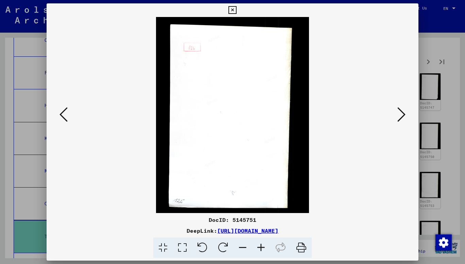
click at [60, 113] on icon at bounding box center [63, 114] width 8 height 16
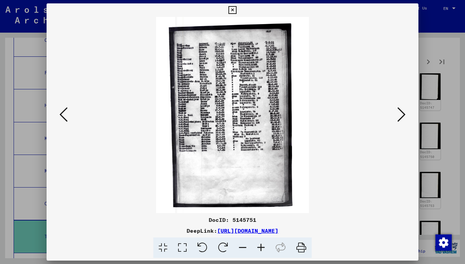
click at [61, 117] on icon at bounding box center [63, 114] width 8 height 16
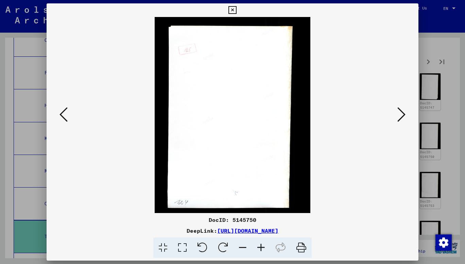
click at [61, 117] on icon at bounding box center [63, 114] width 8 height 16
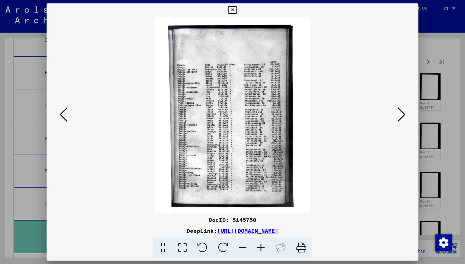
click at [64, 116] on icon at bounding box center [63, 114] width 8 height 16
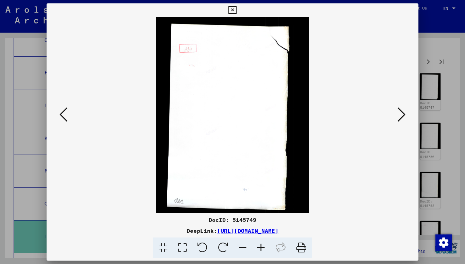
click at [64, 116] on icon at bounding box center [63, 114] width 8 height 16
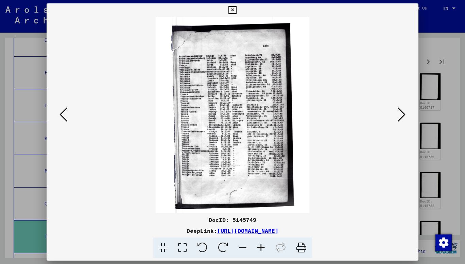
click at [61, 117] on icon at bounding box center [63, 114] width 8 height 16
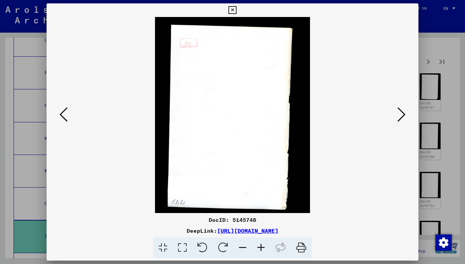
click at [67, 115] on icon at bounding box center [63, 114] width 8 height 16
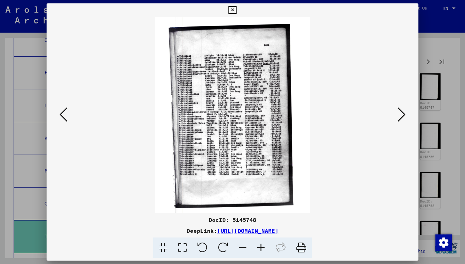
click at [64, 114] on icon at bounding box center [63, 114] width 8 height 16
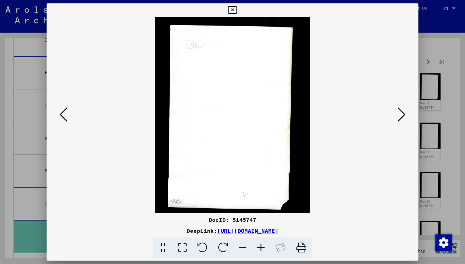
click at [64, 114] on icon at bounding box center [63, 114] width 8 height 16
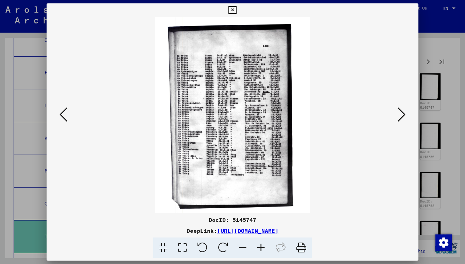
click at [65, 113] on icon at bounding box center [63, 114] width 8 height 16
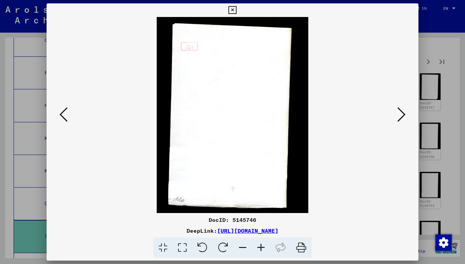
click at [65, 113] on icon at bounding box center [63, 114] width 8 height 16
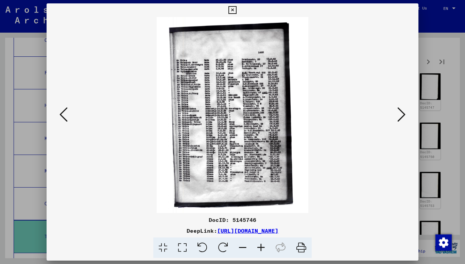
click at [57, 112] on div at bounding box center [233, 115] width 372 height 196
click at [65, 109] on icon at bounding box center [63, 114] width 8 height 16
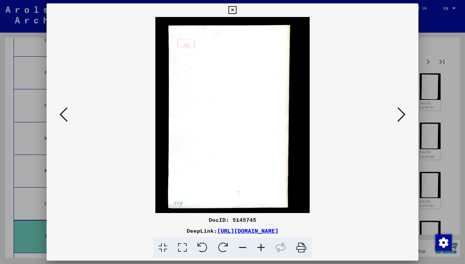
click at [65, 109] on icon at bounding box center [63, 114] width 8 height 16
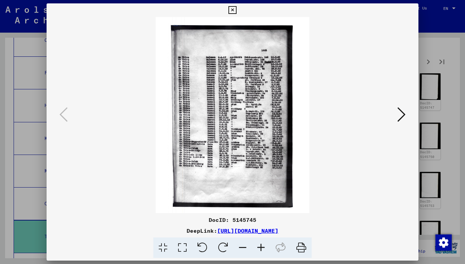
click at [436, 89] on div at bounding box center [232, 132] width 465 height 264
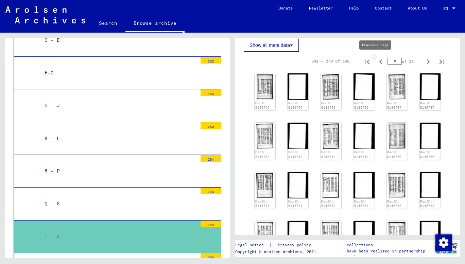
click at [376, 65] on icon "Previous page" at bounding box center [381, 62] width 10 height 10
type input "*"
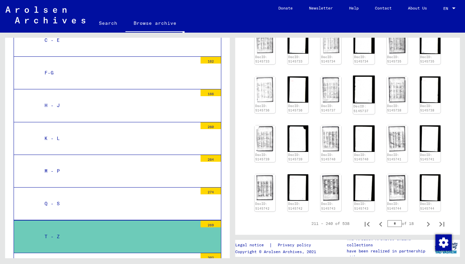
scroll to position [241, 0]
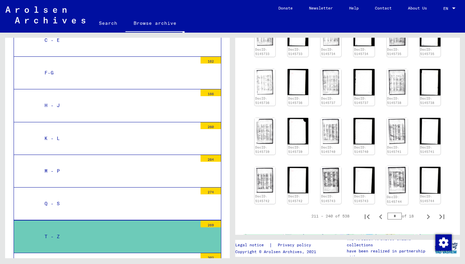
click at [392, 178] on img at bounding box center [397, 180] width 22 height 28
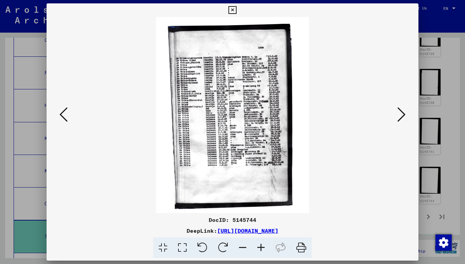
click at [64, 114] on icon at bounding box center [63, 114] width 8 height 16
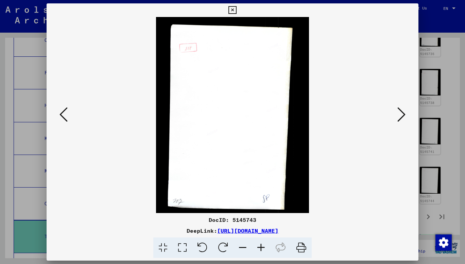
click at [64, 114] on icon at bounding box center [63, 114] width 8 height 16
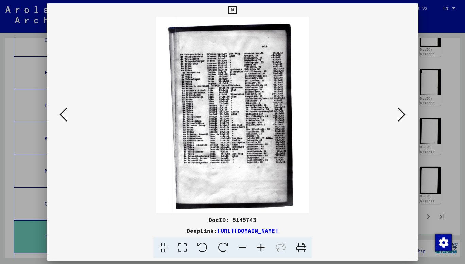
click at [62, 112] on icon at bounding box center [63, 114] width 8 height 16
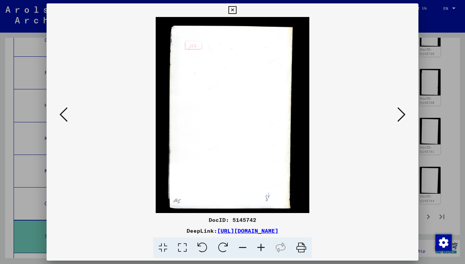
click at [62, 112] on icon at bounding box center [63, 114] width 8 height 16
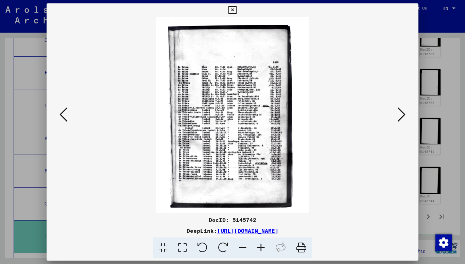
click at [62, 112] on icon at bounding box center [63, 114] width 8 height 16
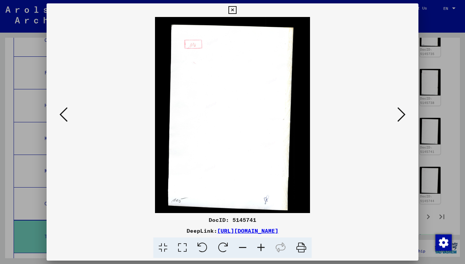
click at [62, 112] on icon at bounding box center [63, 114] width 8 height 16
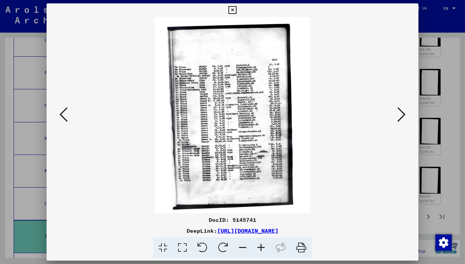
click at [62, 112] on icon at bounding box center [63, 114] width 8 height 16
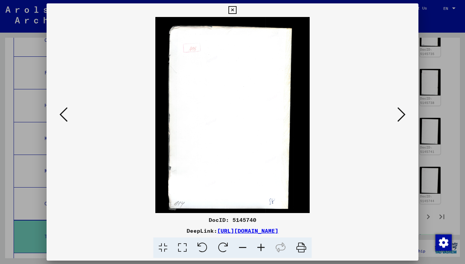
click at [62, 112] on icon at bounding box center [63, 114] width 8 height 16
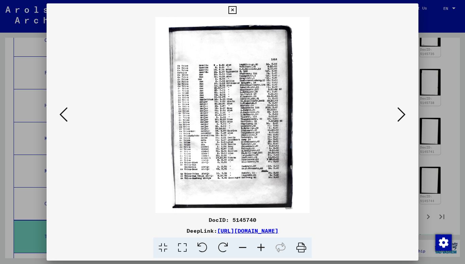
click at [62, 112] on icon at bounding box center [63, 114] width 8 height 16
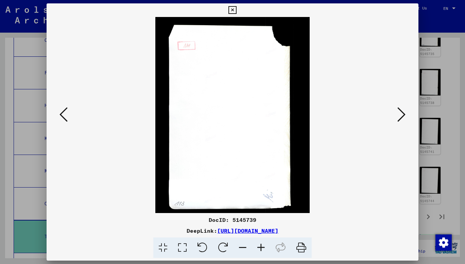
click at [62, 112] on icon at bounding box center [63, 114] width 8 height 16
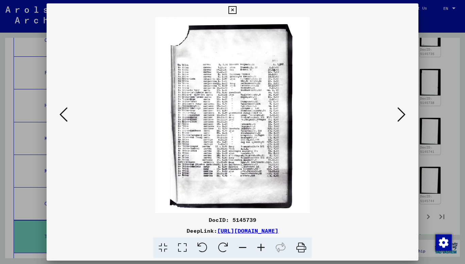
click at [62, 112] on icon at bounding box center [63, 114] width 8 height 16
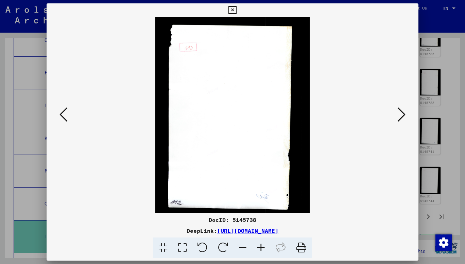
click at [62, 112] on icon at bounding box center [63, 114] width 8 height 16
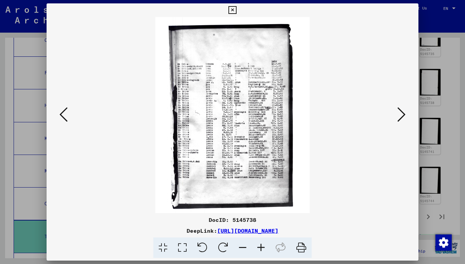
click at [62, 112] on icon at bounding box center [63, 114] width 8 height 16
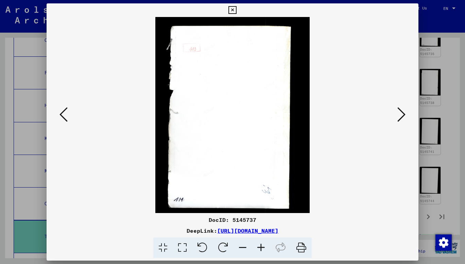
click at [62, 112] on icon at bounding box center [63, 114] width 8 height 16
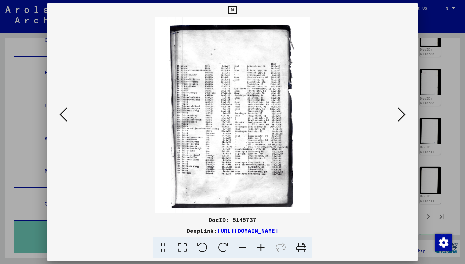
click at [62, 112] on icon at bounding box center [63, 114] width 8 height 16
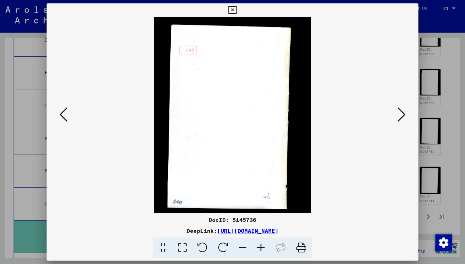
click at [62, 112] on icon at bounding box center [63, 114] width 8 height 16
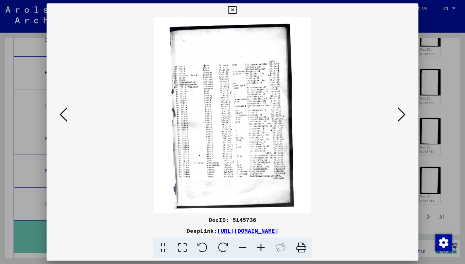
click at [62, 112] on icon at bounding box center [63, 114] width 8 height 16
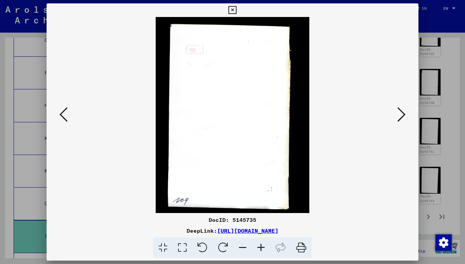
click at [62, 112] on icon at bounding box center [63, 114] width 8 height 16
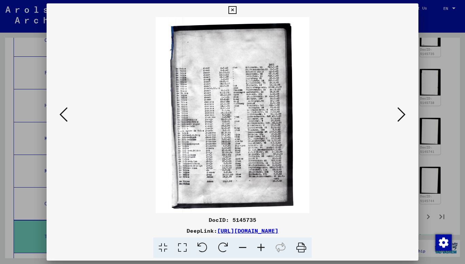
click at [62, 112] on icon at bounding box center [63, 114] width 8 height 16
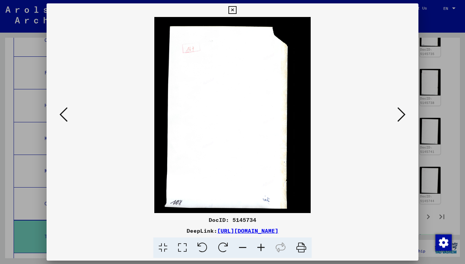
click at [62, 112] on icon at bounding box center [63, 114] width 8 height 16
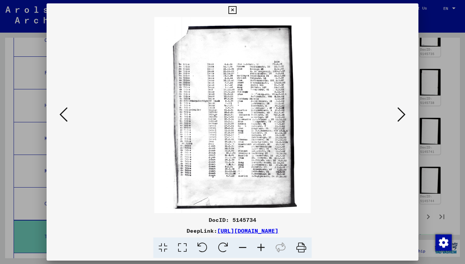
click at [62, 112] on icon at bounding box center [63, 114] width 8 height 16
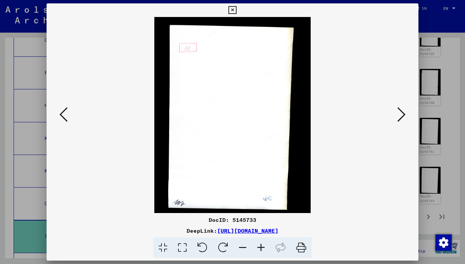
click at [62, 112] on icon at bounding box center [63, 114] width 8 height 16
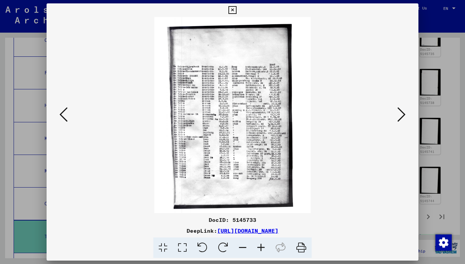
click at [62, 112] on icon at bounding box center [63, 114] width 8 height 16
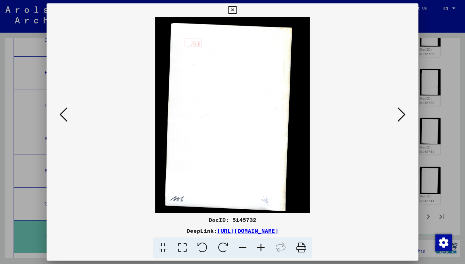
click at [62, 112] on icon at bounding box center [63, 114] width 8 height 16
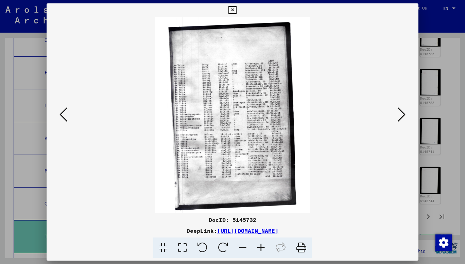
click at [62, 112] on icon at bounding box center [63, 114] width 8 height 16
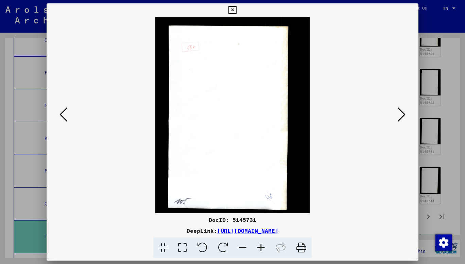
click at [62, 112] on icon at bounding box center [63, 114] width 8 height 16
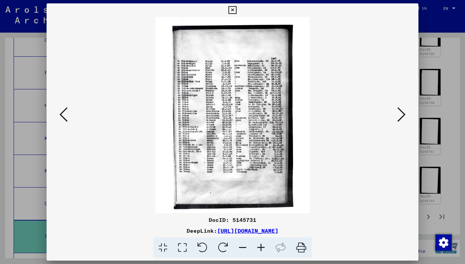
click at [62, 112] on icon at bounding box center [63, 114] width 8 height 16
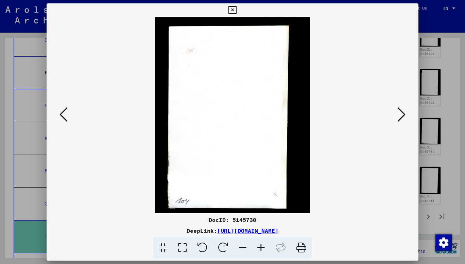
click at [62, 112] on icon at bounding box center [63, 114] width 8 height 16
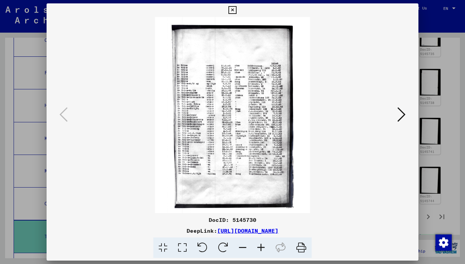
click at [433, 79] on div at bounding box center [232, 132] width 465 height 264
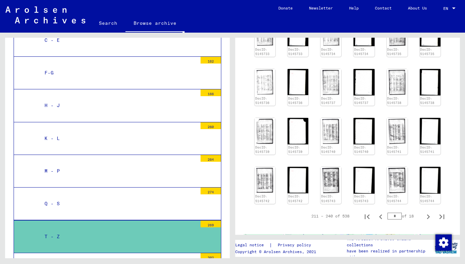
scroll to position [147, 0]
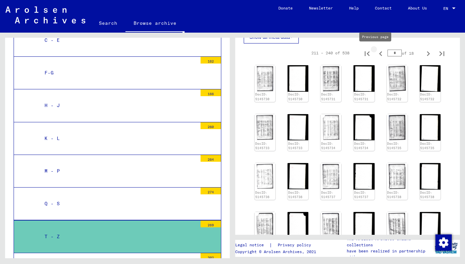
click at [379, 55] on icon "Previous page" at bounding box center [380, 53] width 3 height 5
type input "*"
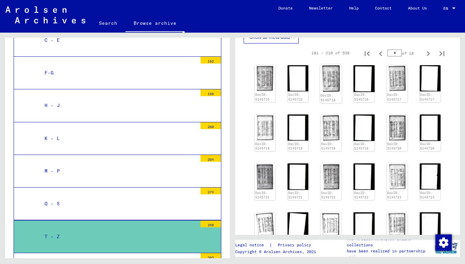
click at [328, 78] on img at bounding box center [331, 78] width 22 height 28
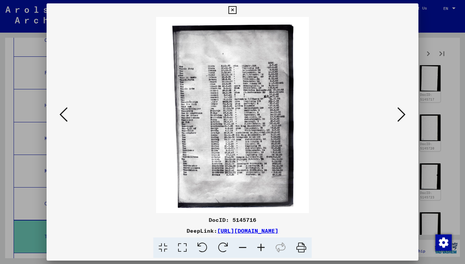
click at [402, 114] on icon at bounding box center [401, 114] width 8 height 16
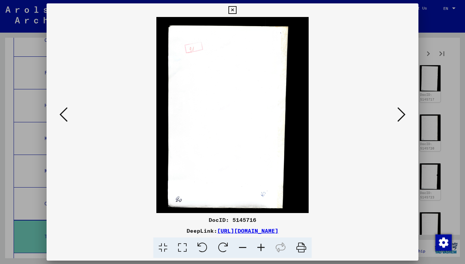
click at [402, 114] on icon at bounding box center [401, 114] width 8 height 16
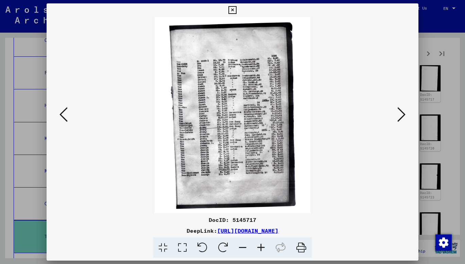
click at [398, 110] on icon at bounding box center [401, 114] width 8 height 16
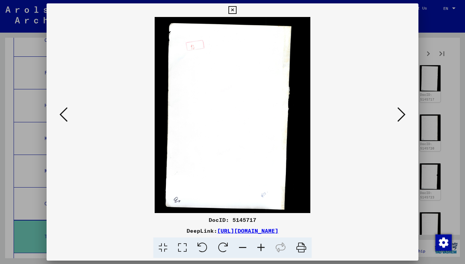
click at [398, 110] on icon at bounding box center [401, 114] width 8 height 16
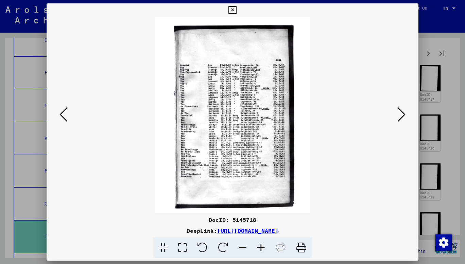
click at [398, 110] on icon at bounding box center [401, 114] width 8 height 16
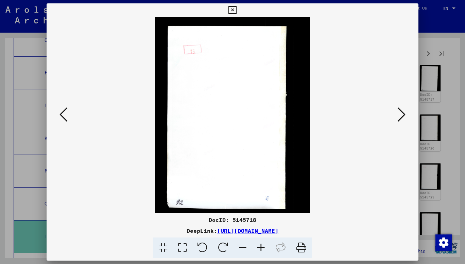
click at [398, 110] on icon at bounding box center [401, 114] width 8 height 16
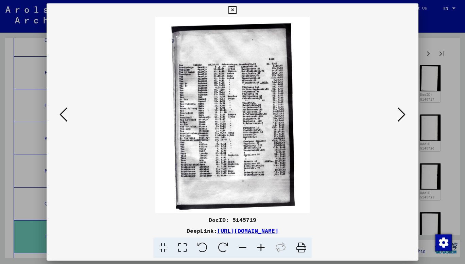
click at [403, 114] on icon at bounding box center [401, 114] width 8 height 16
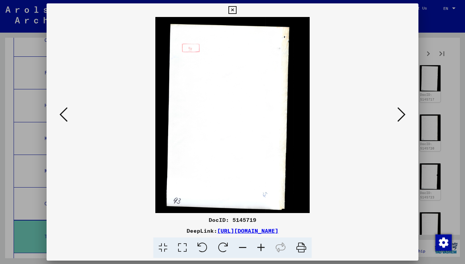
click at [405, 114] on icon at bounding box center [401, 114] width 8 height 16
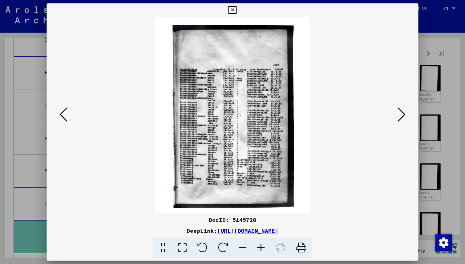
click at [60, 110] on icon at bounding box center [63, 114] width 8 height 16
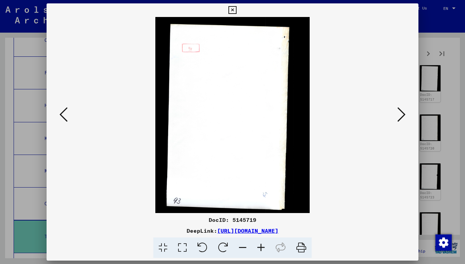
click at [60, 110] on icon at bounding box center [63, 114] width 8 height 16
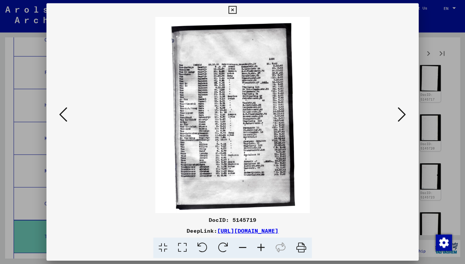
scroll to position [0, 0]
click at [64, 116] on icon at bounding box center [63, 114] width 8 height 16
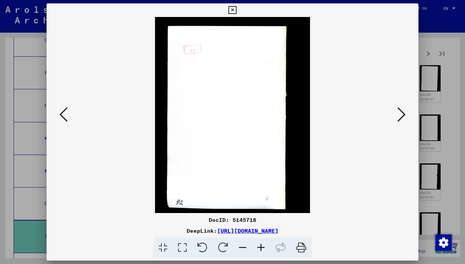
click at [64, 116] on icon at bounding box center [63, 114] width 8 height 16
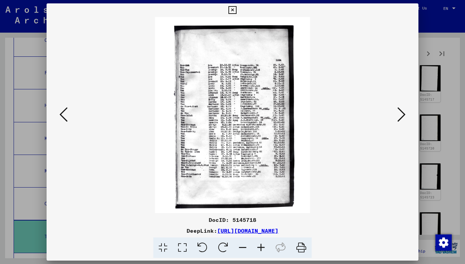
click at [64, 110] on icon at bounding box center [63, 114] width 8 height 16
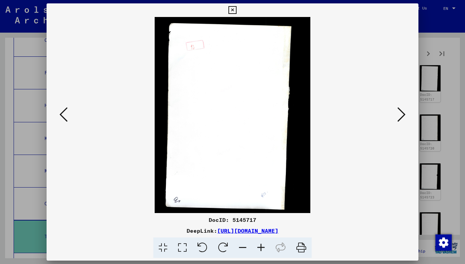
click at [64, 110] on icon at bounding box center [63, 114] width 8 height 16
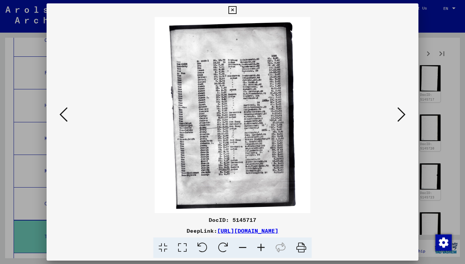
click at [61, 118] on icon at bounding box center [63, 114] width 8 height 16
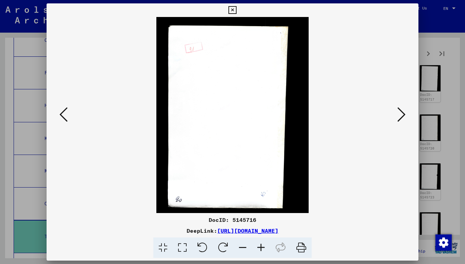
click at [61, 118] on icon at bounding box center [63, 114] width 8 height 16
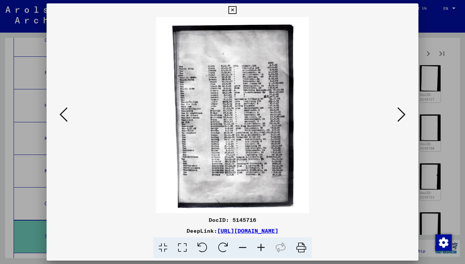
click at [59, 116] on icon at bounding box center [63, 114] width 8 height 16
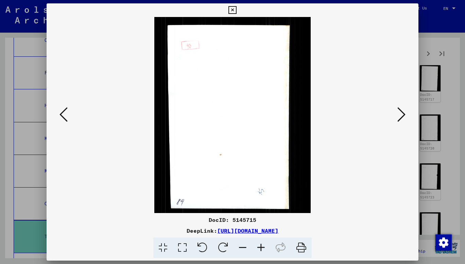
click at [59, 116] on icon at bounding box center [63, 114] width 8 height 16
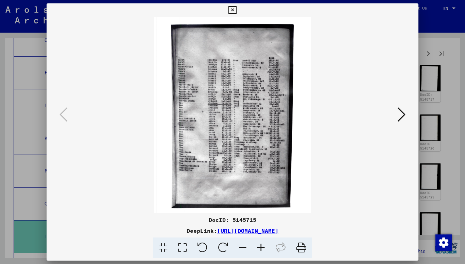
click at [438, 69] on div at bounding box center [232, 132] width 465 height 264
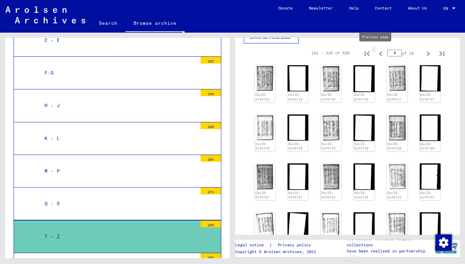
click at [379, 53] on icon "Previous page" at bounding box center [380, 53] width 3 height 5
type input "*"
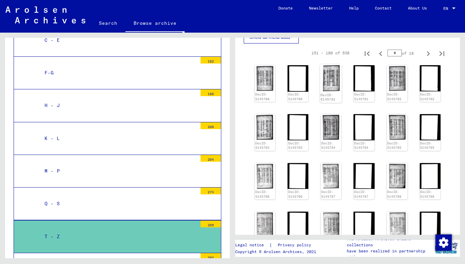
click at [329, 81] on img at bounding box center [331, 79] width 22 height 28
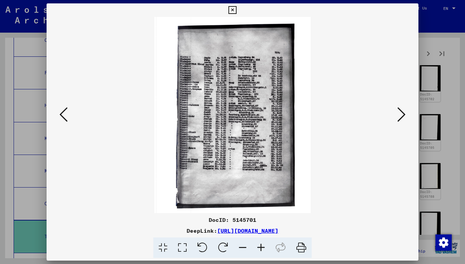
click at [67, 116] on icon at bounding box center [63, 114] width 8 height 16
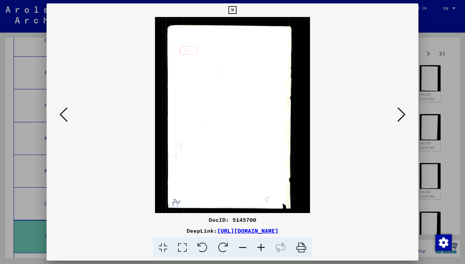
click at [67, 116] on icon at bounding box center [63, 114] width 8 height 16
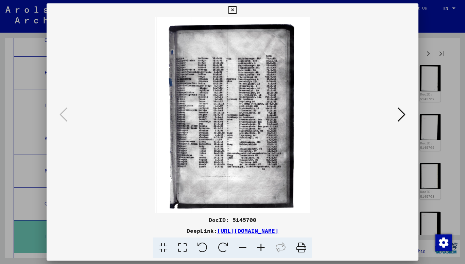
click at [417, 72] on div at bounding box center [233, 115] width 372 height 196
click at [431, 74] on div at bounding box center [232, 132] width 465 height 264
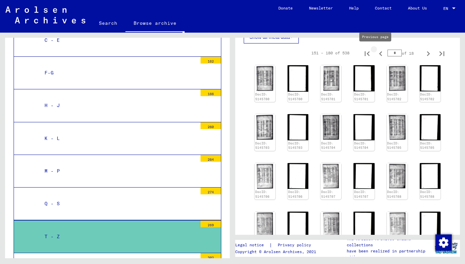
click at [376, 54] on icon "Previous page" at bounding box center [381, 54] width 10 height 10
type input "*"
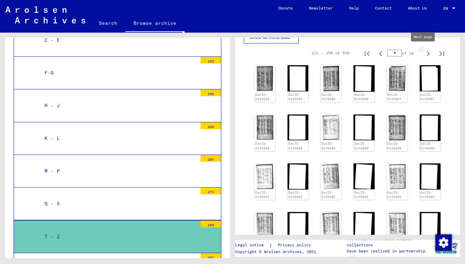
click at [427, 54] on icon "Next page" at bounding box center [428, 53] width 3 height 5
type input "*"
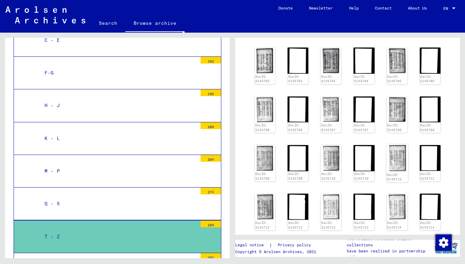
scroll to position [216, 0]
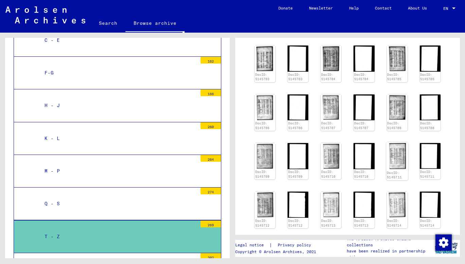
click at [392, 157] on img at bounding box center [397, 155] width 22 height 27
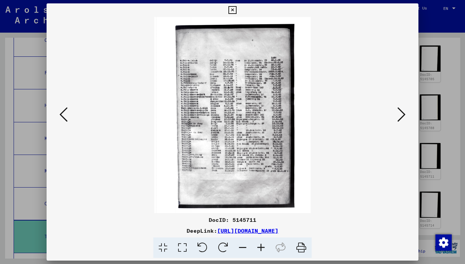
click at [60, 107] on icon at bounding box center [63, 114] width 8 height 16
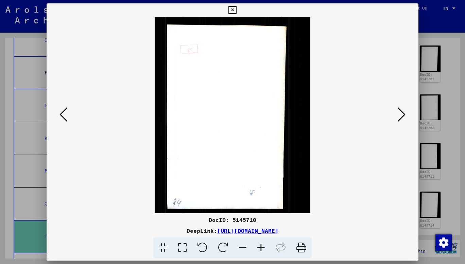
click at [60, 107] on icon at bounding box center [63, 114] width 8 height 16
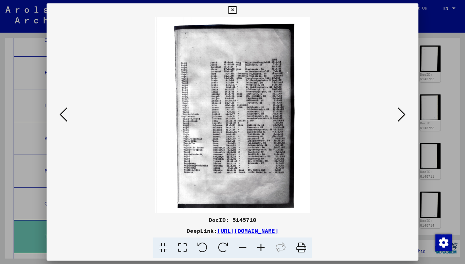
click at [60, 107] on icon at bounding box center [63, 114] width 8 height 16
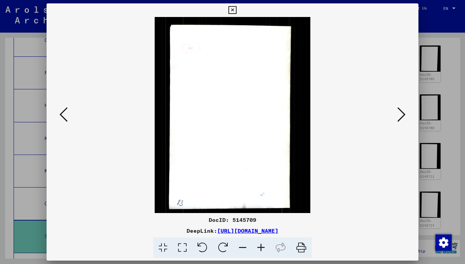
click at [60, 107] on icon at bounding box center [63, 114] width 8 height 16
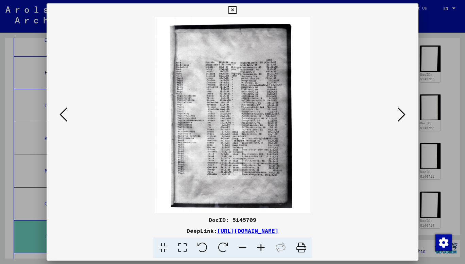
click at [60, 107] on icon at bounding box center [63, 114] width 8 height 16
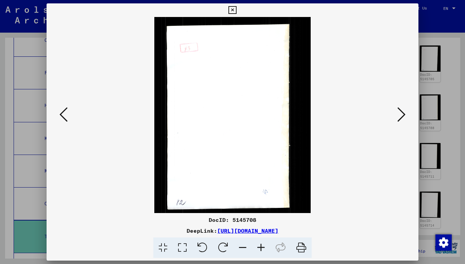
click at [60, 107] on icon at bounding box center [63, 114] width 8 height 16
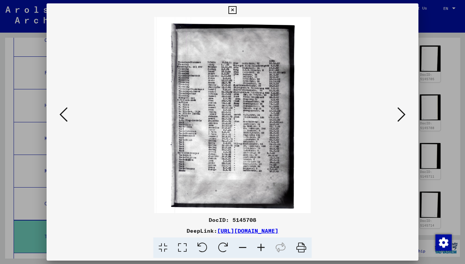
click at [68, 114] on button at bounding box center [63, 114] width 12 height 19
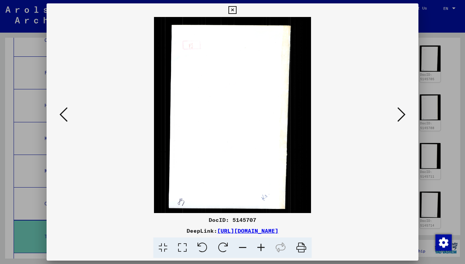
click at [64, 117] on icon at bounding box center [63, 114] width 8 height 16
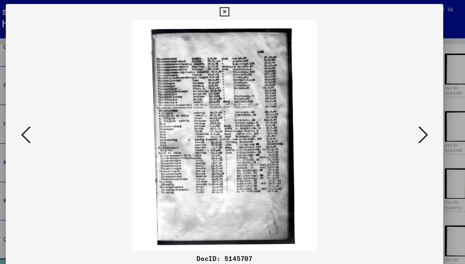
click at [66, 112] on icon at bounding box center [63, 114] width 8 height 16
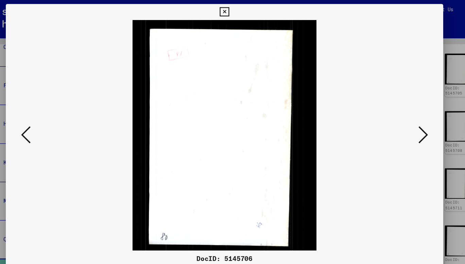
click at [66, 112] on icon at bounding box center [63, 114] width 8 height 16
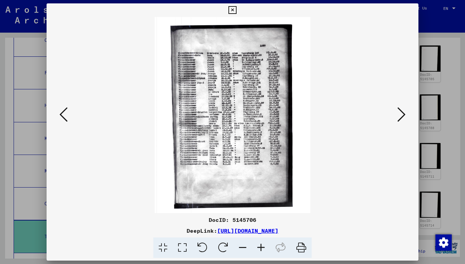
click at [57, 113] on div at bounding box center [233, 115] width 372 height 196
click at [65, 113] on icon at bounding box center [63, 114] width 8 height 16
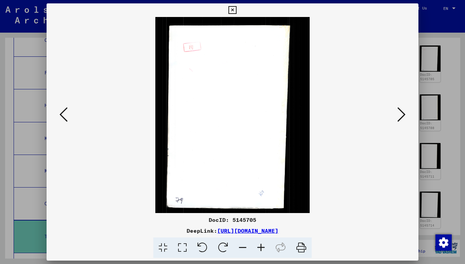
click at [65, 113] on icon at bounding box center [63, 114] width 8 height 16
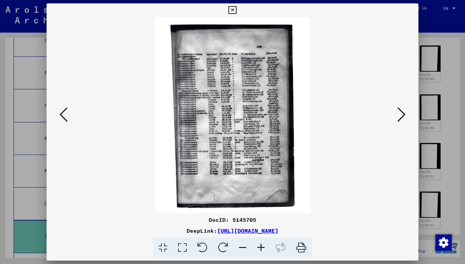
click at [65, 110] on icon at bounding box center [63, 114] width 8 height 16
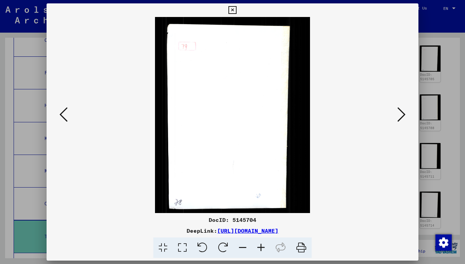
click at [65, 110] on icon at bounding box center [63, 114] width 8 height 16
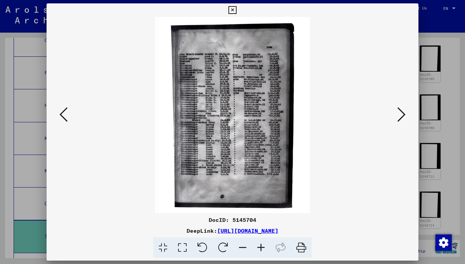
drag, startPoint x: 352, startPoint y: 232, endPoint x: 147, endPoint y: 232, distance: 204.9
click at [147, 232] on div "DeepLink: [URL][DOMAIN_NAME]" at bounding box center [233, 231] width 372 height 8
copy link "[URL][DOMAIN_NAME]"
